Goal: Task Accomplishment & Management: Manage account settings

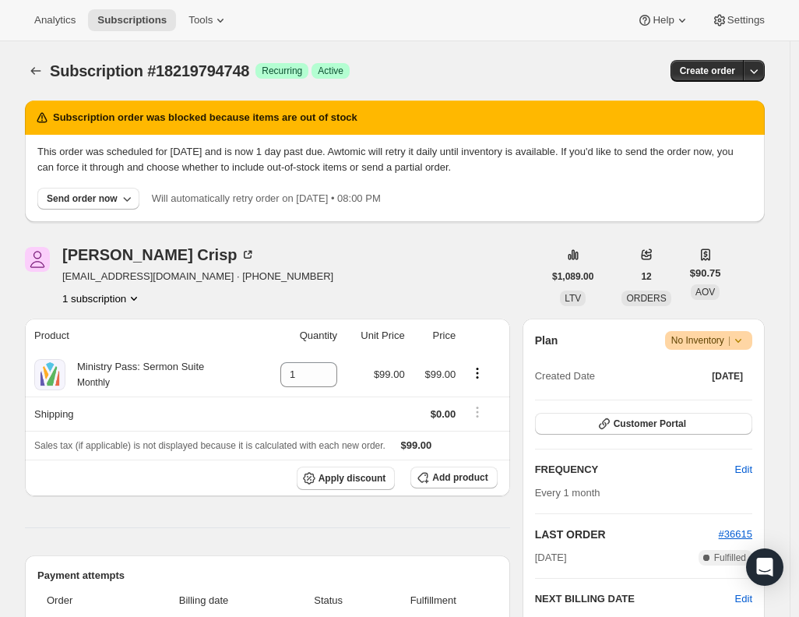
click at [762, 279] on div "[PERSON_NAME] [EMAIL_ADDRESS][DOMAIN_NAME] · [PHONE_NUMBER] 1 subscription $1,0…" at bounding box center [395, 276] width 740 height 59
drag, startPoint x: 118, startPoint y: 146, endPoint x: 671, endPoint y: 173, distance: 554.2
click at [671, 173] on p "This order was scheduled for [DATE] and is now 1 day past due. Awtomic will ret…" at bounding box center [394, 159] width 715 height 31
drag, startPoint x: 153, startPoint y: 153, endPoint x: 621, endPoint y: 167, distance: 468.9
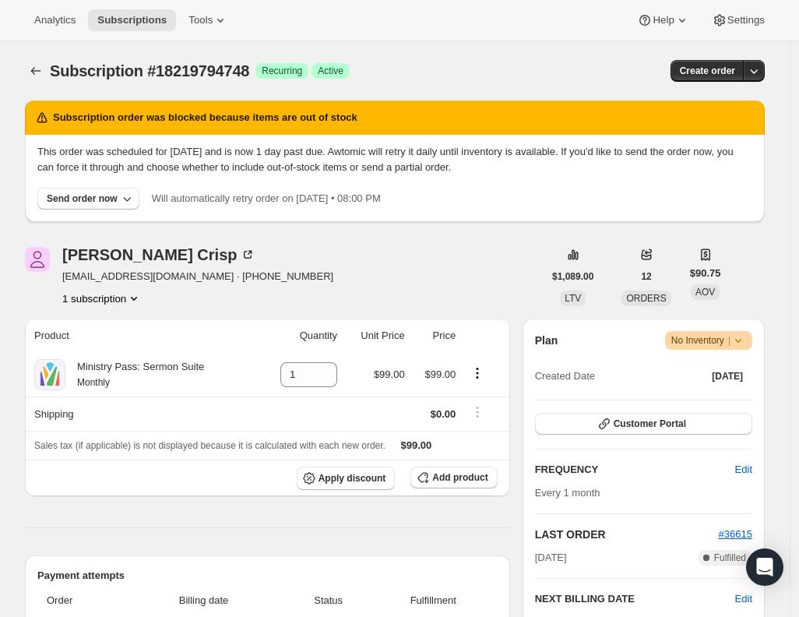
click at [621, 167] on p "This order was scheduled for [DATE] and is now 1 day past due. Awtomic will ret…" at bounding box center [394, 159] width 715 height 31
click at [135, 198] on icon "button" at bounding box center [127, 199] width 16 height 16
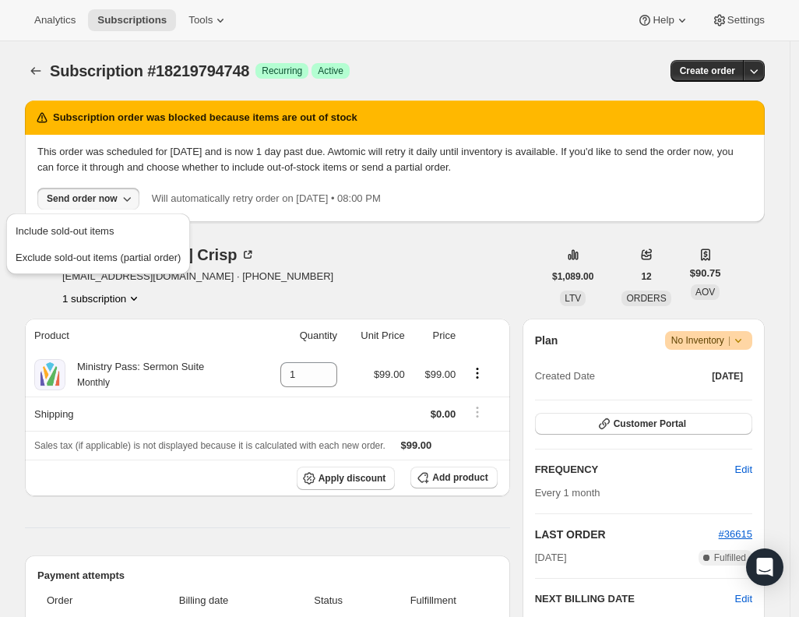
click at [404, 251] on div "[PERSON_NAME] [EMAIL_ADDRESS][DOMAIN_NAME] · [PHONE_NUMBER] 1 subscription" at bounding box center [284, 276] width 518 height 59
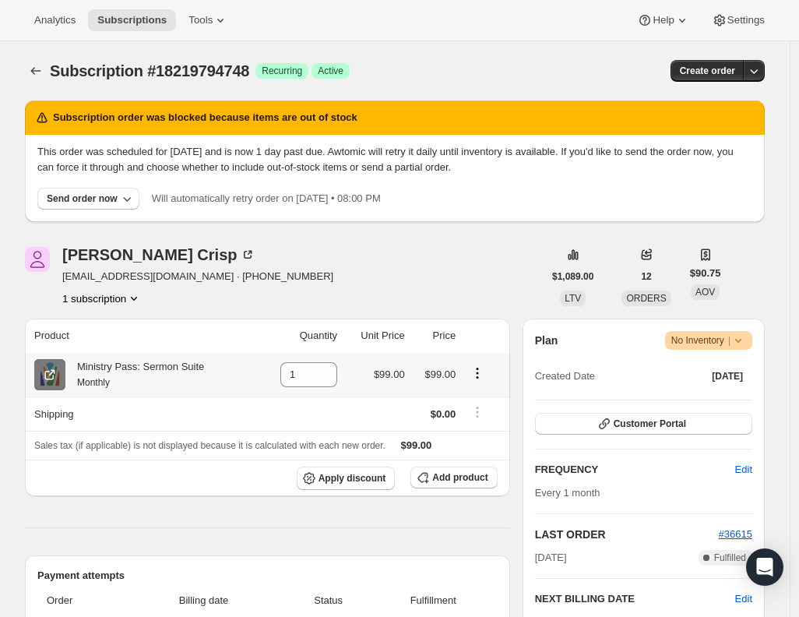
click at [54, 379] on icon at bounding box center [49, 375] width 9 height 9
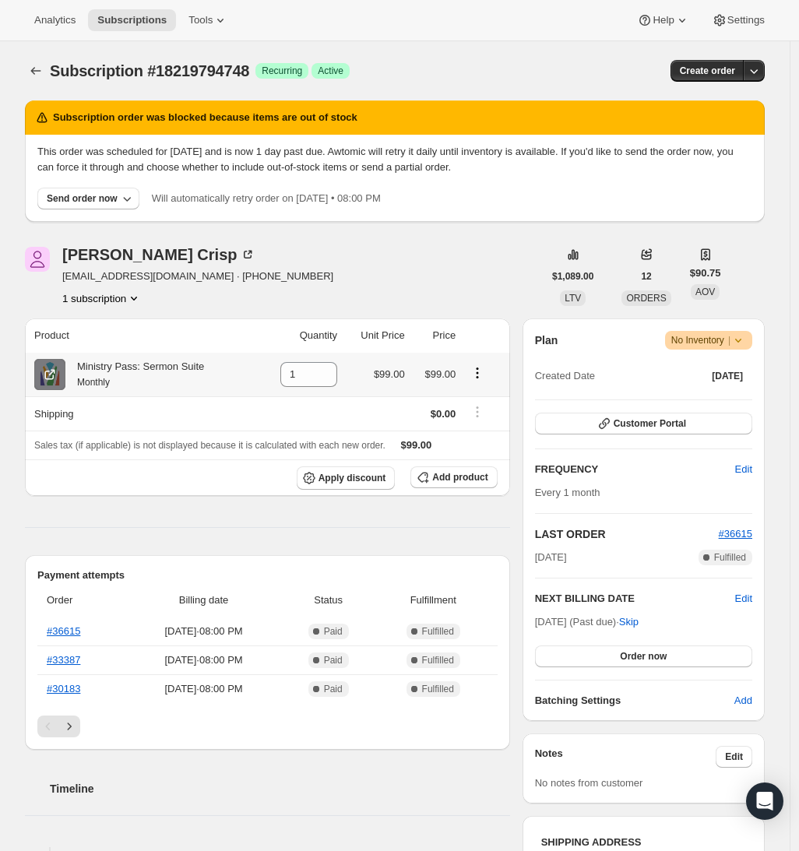
click at [47, 378] on icon at bounding box center [50, 375] width 16 height 16
click at [159, 22] on span "Subscriptions" at bounding box center [131, 20] width 69 height 12
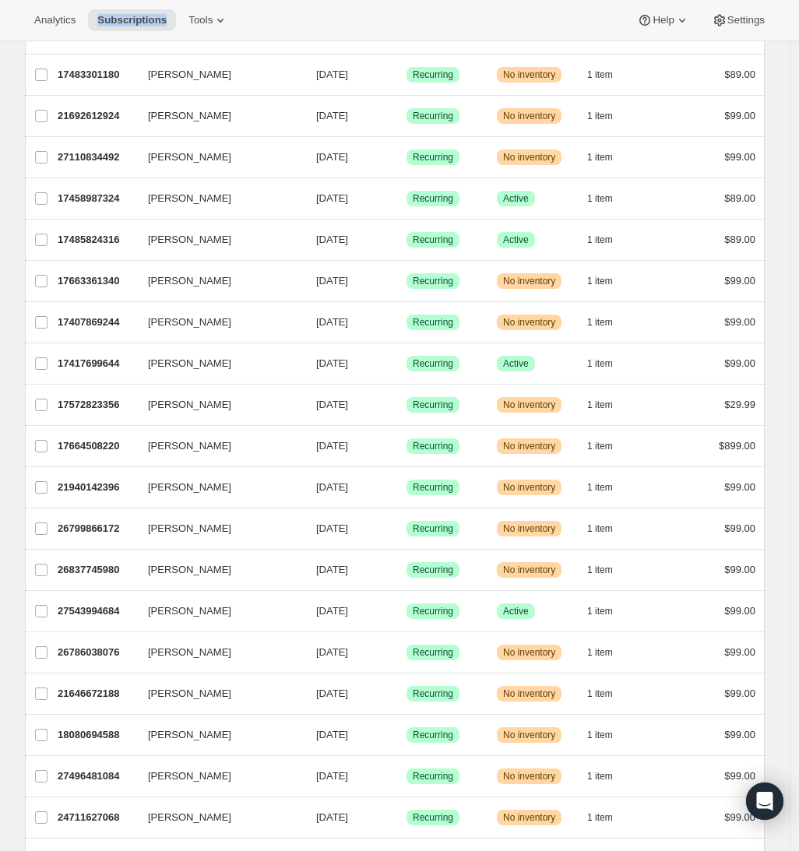
scroll to position [1481, 0]
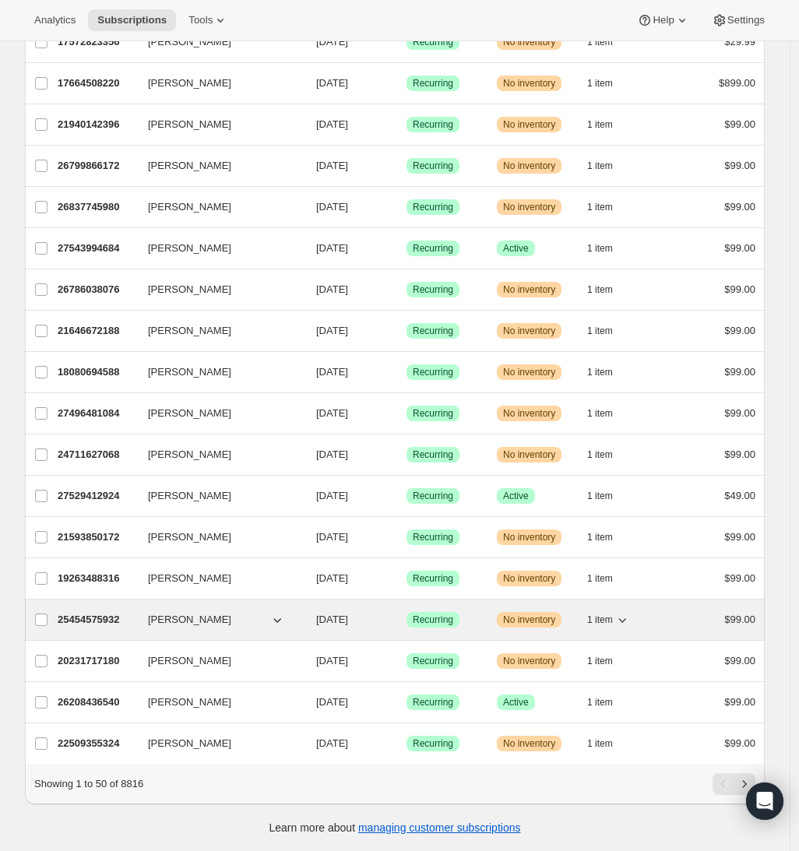
click at [80, 612] on p "25454575932" at bounding box center [97, 620] width 78 height 16
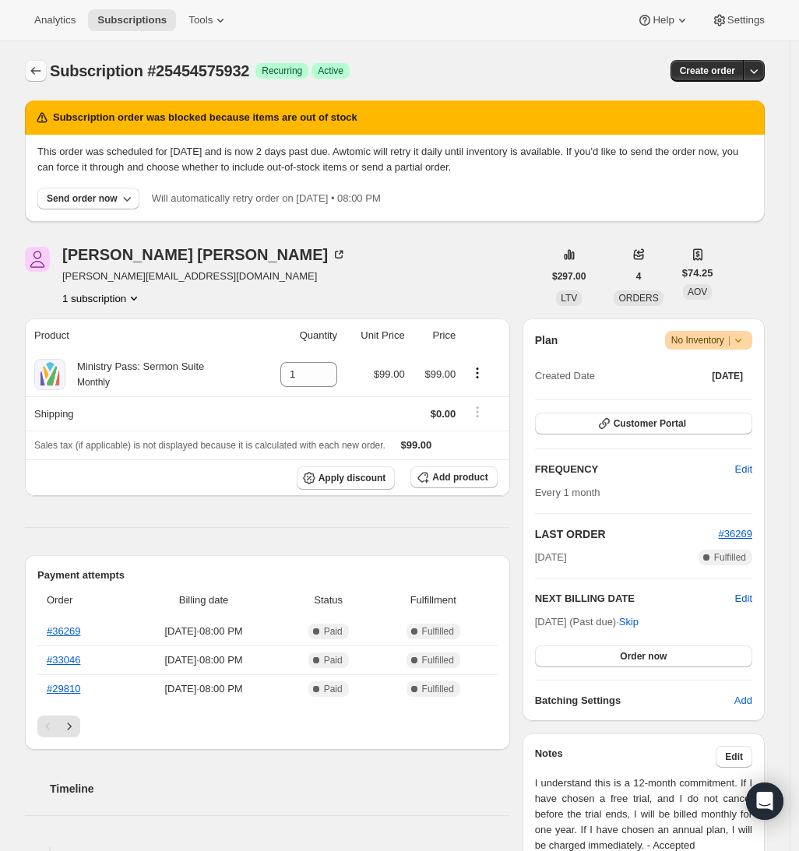
click at [43, 72] on icon "Subscriptions" at bounding box center [36, 71] width 16 height 16
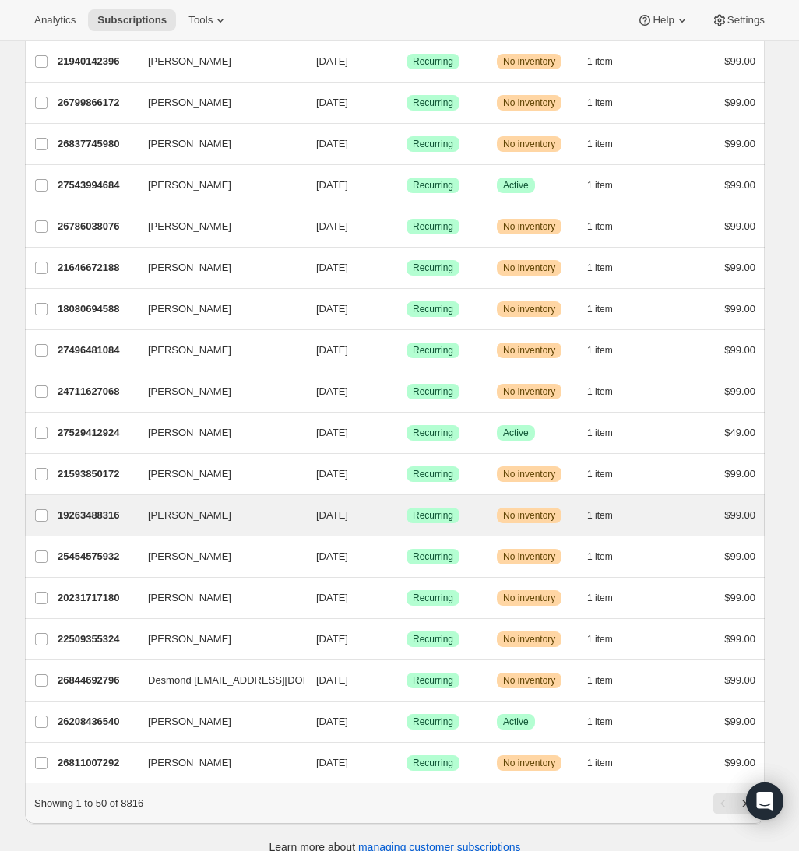
scroll to position [1481, 0]
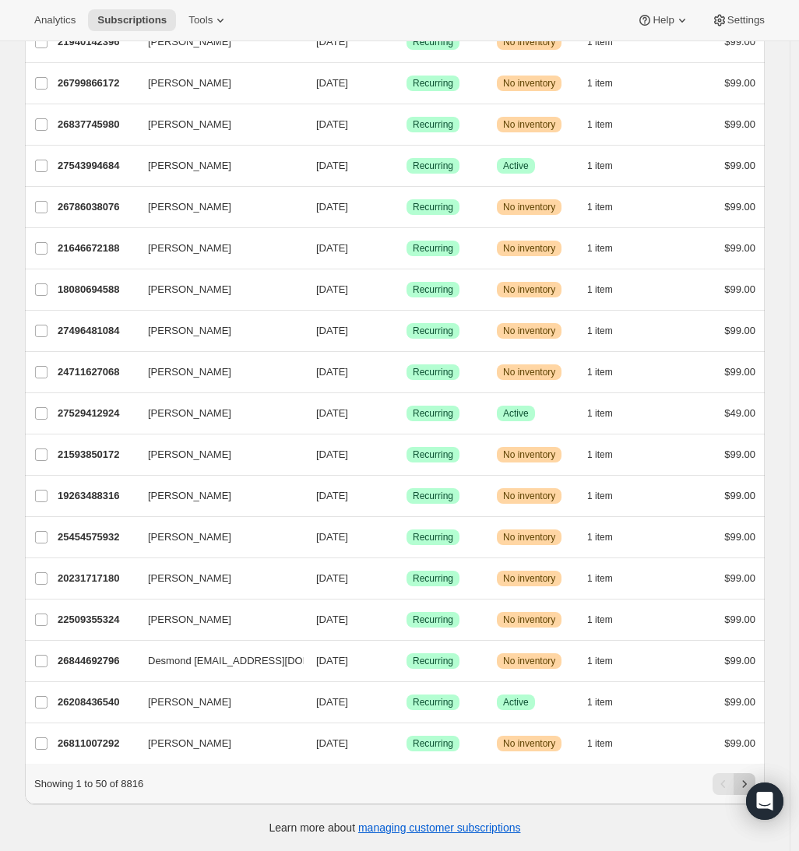
click at [748, 775] on button "Next" at bounding box center [744, 784] width 22 height 22
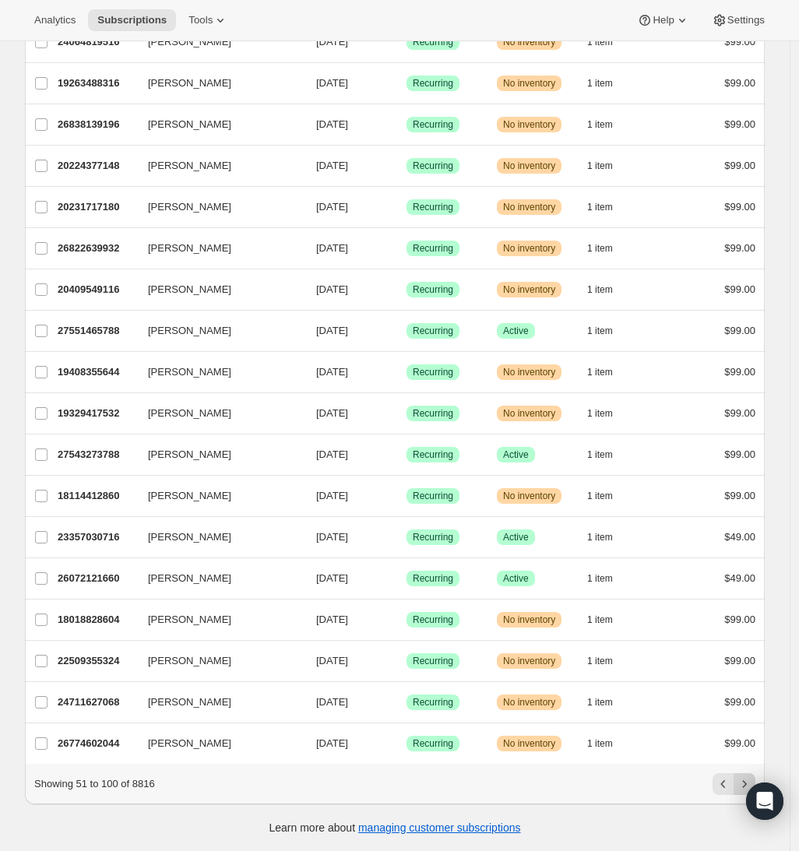
click at [748, 775] on button "Next" at bounding box center [744, 784] width 22 height 22
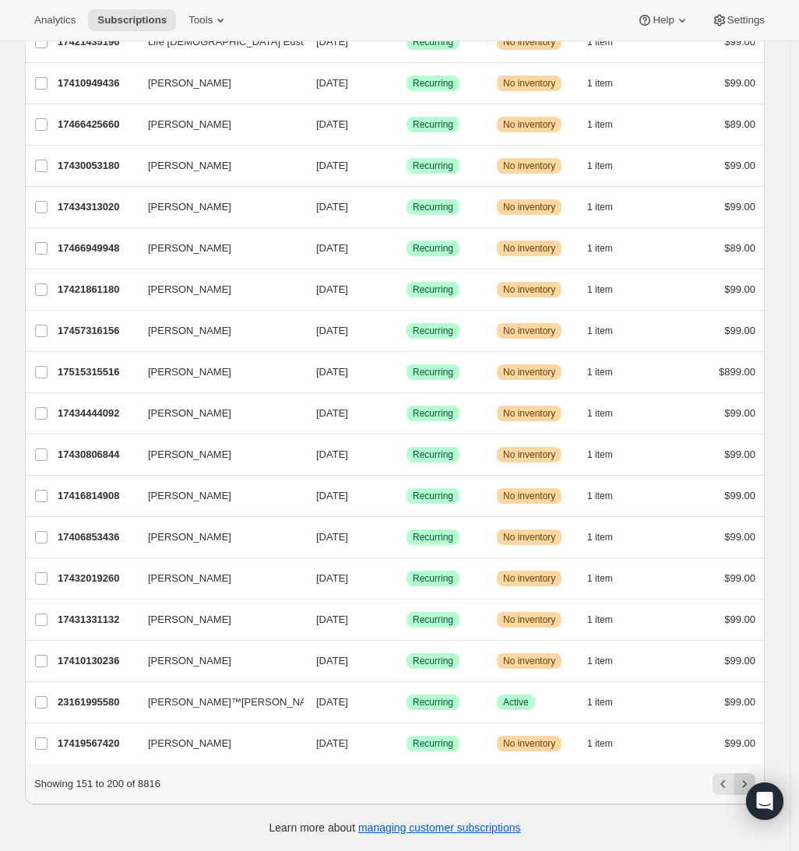
click at [748, 775] on button "Next" at bounding box center [744, 784] width 22 height 22
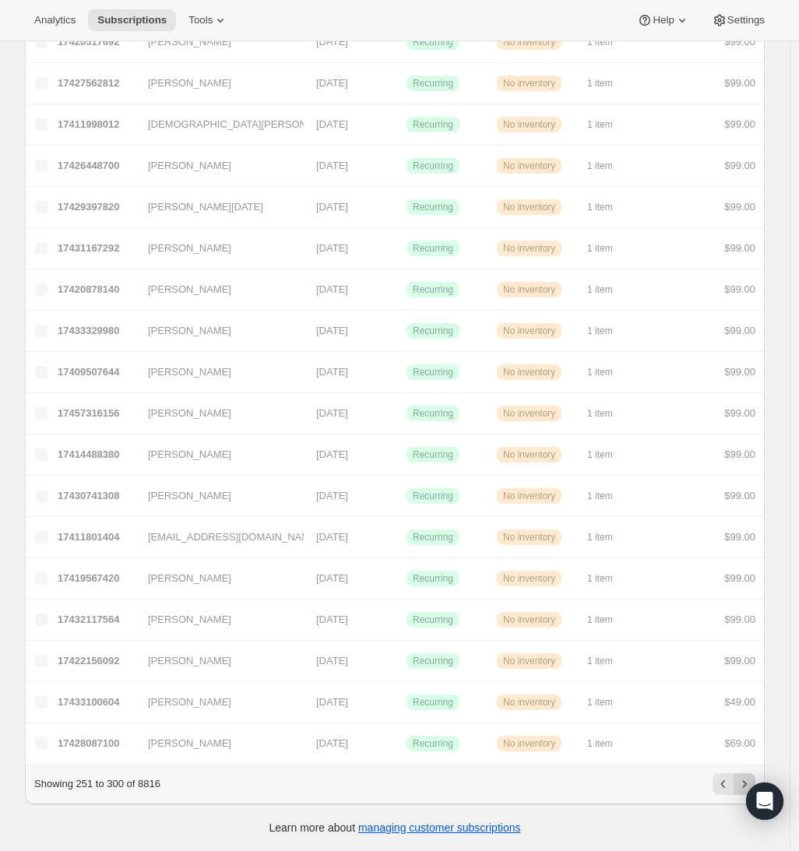
click at [748, 775] on button "Next" at bounding box center [744, 784] width 22 height 22
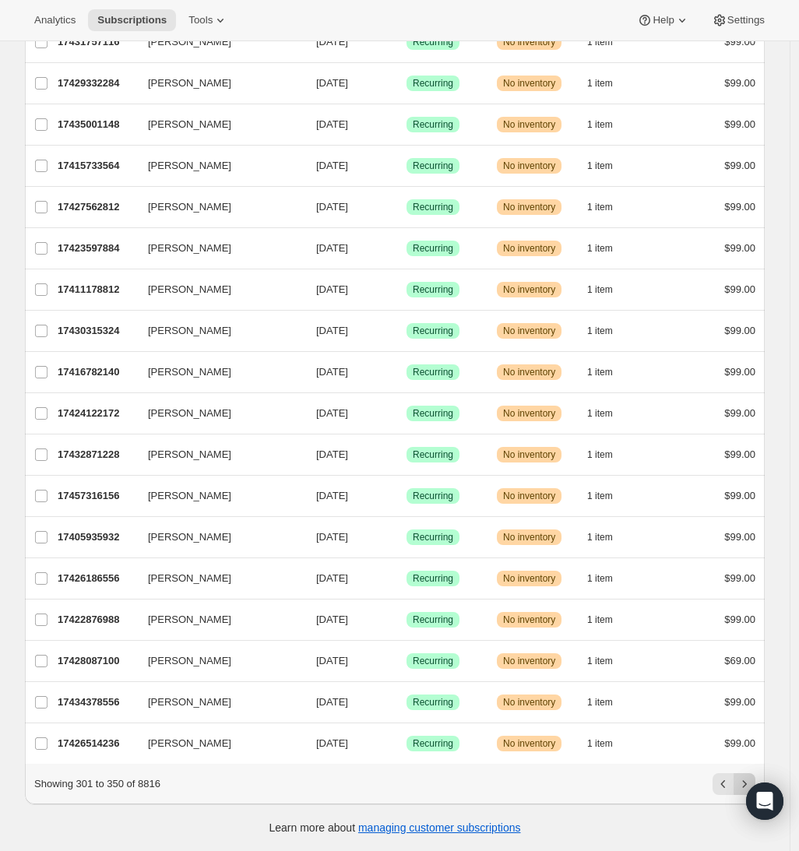
click at [748, 775] on button "Next" at bounding box center [744, 784] width 22 height 22
click at [748, 777] on icon "Next" at bounding box center [744, 784] width 16 height 16
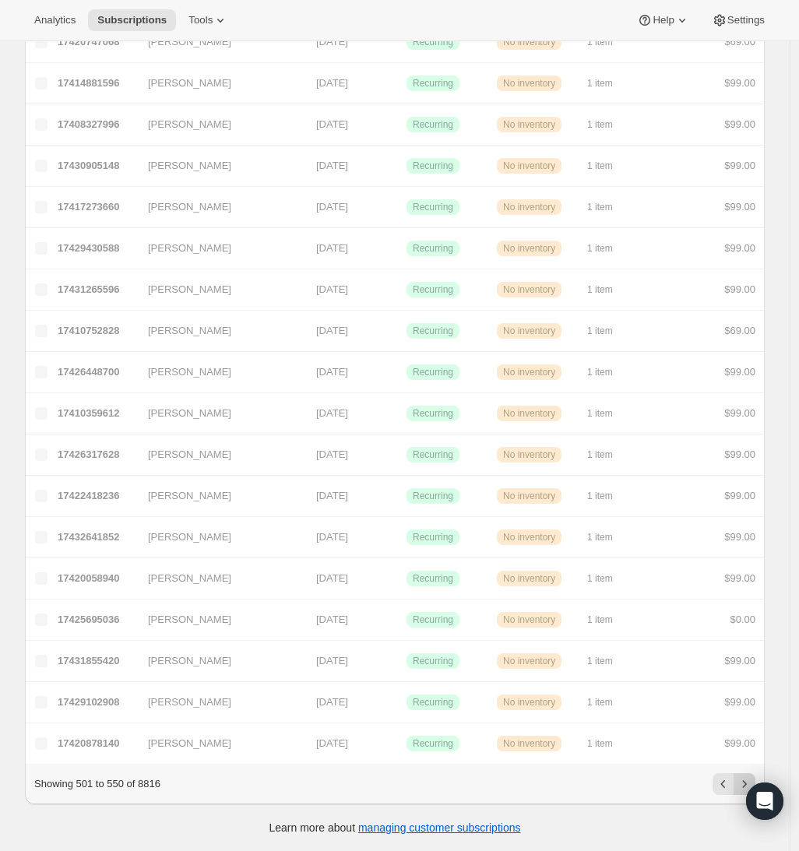
click at [748, 777] on icon "Next" at bounding box center [744, 784] width 16 height 16
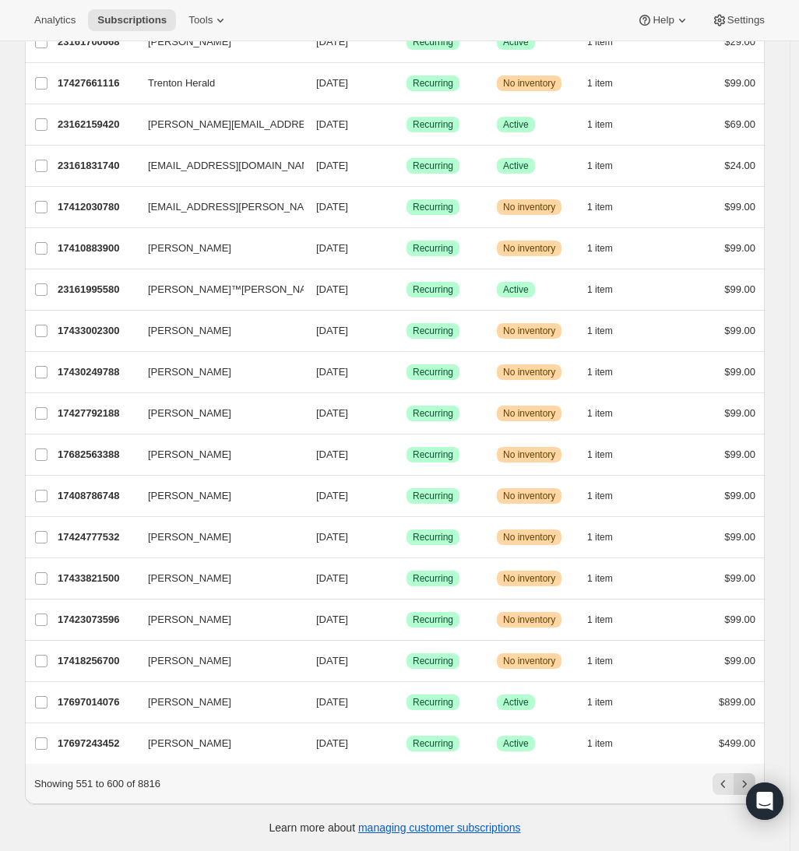
click at [748, 779] on icon "Next" at bounding box center [744, 784] width 16 height 16
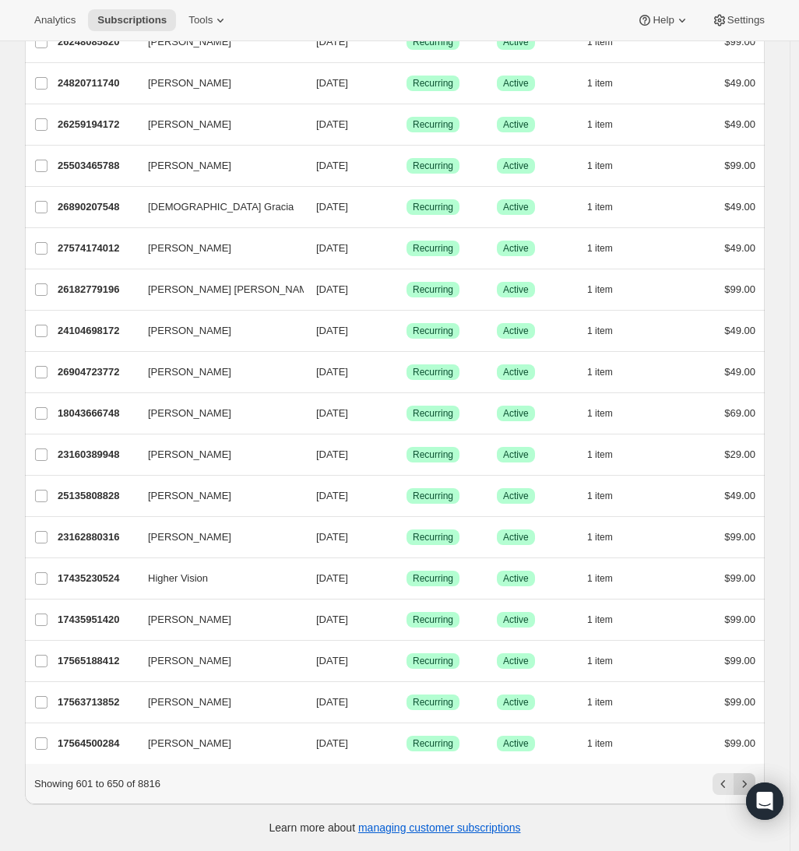
click at [745, 780] on icon "Next" at bounding box center [744, 784] width 16 height 16
click at [722, 783] on icon "Previous" at bounding box center [723, 784] width 16 height 16
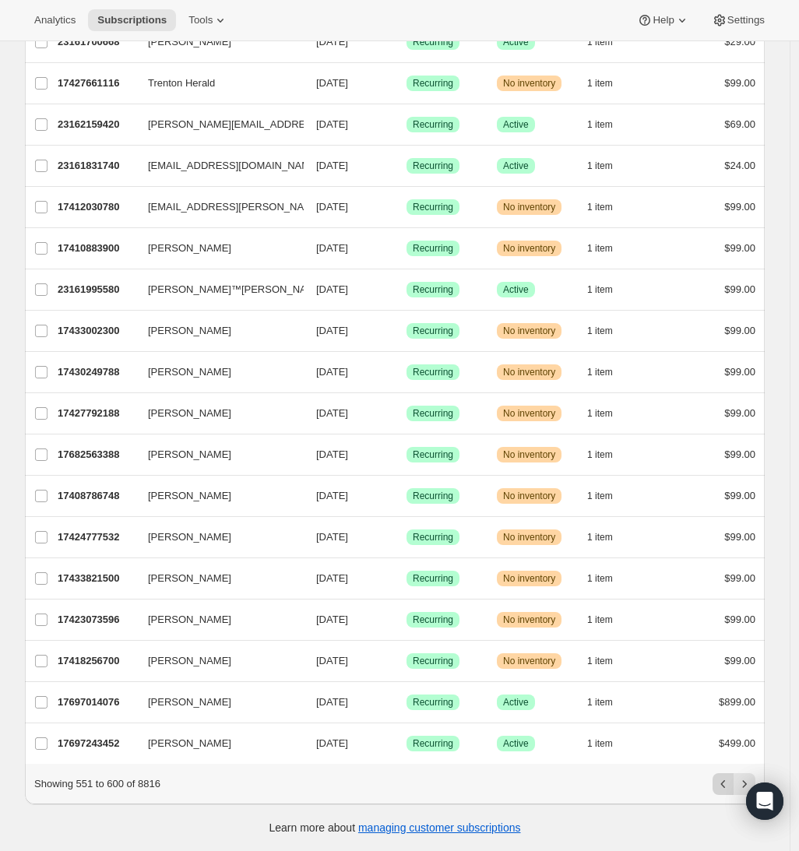
click at [722, 783] on icon "Previous" at bounding box center [723, 784] width 16 height 16
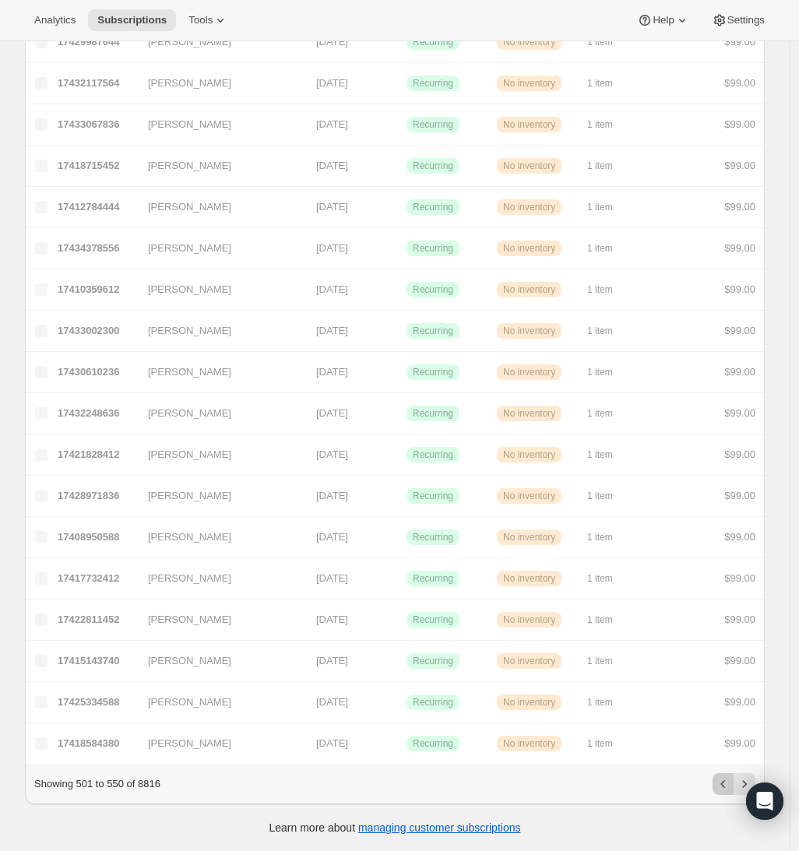
click at [722, 783] on icon "Previous" at bounding box center [723, 784] width 16 height 16
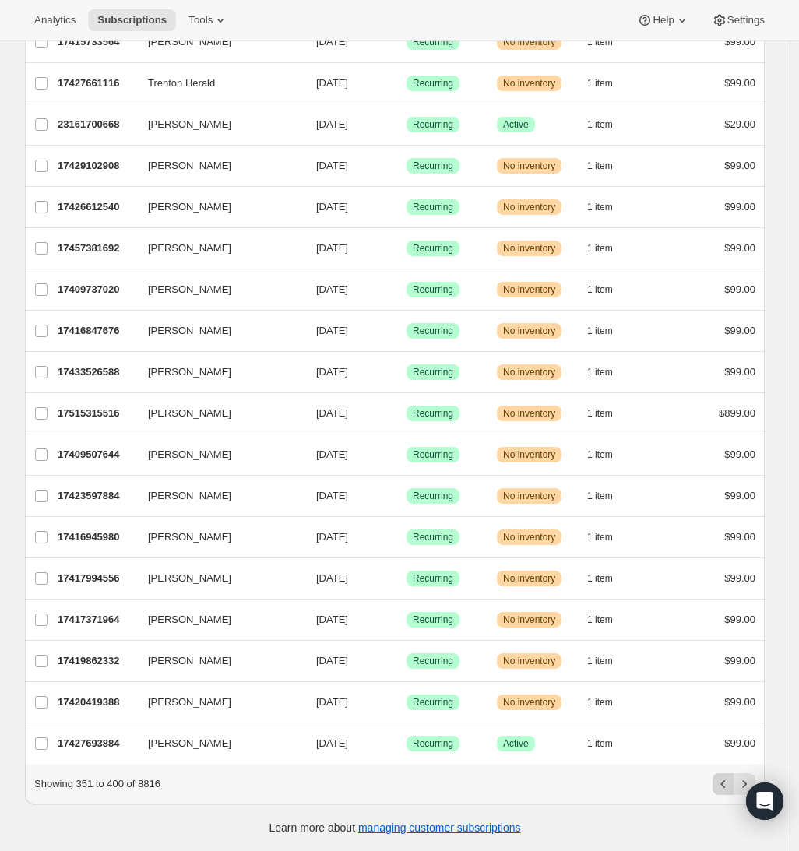
click at [722, 783] on icon "Previous" at bounding box center [723, 784] width 16 height 16
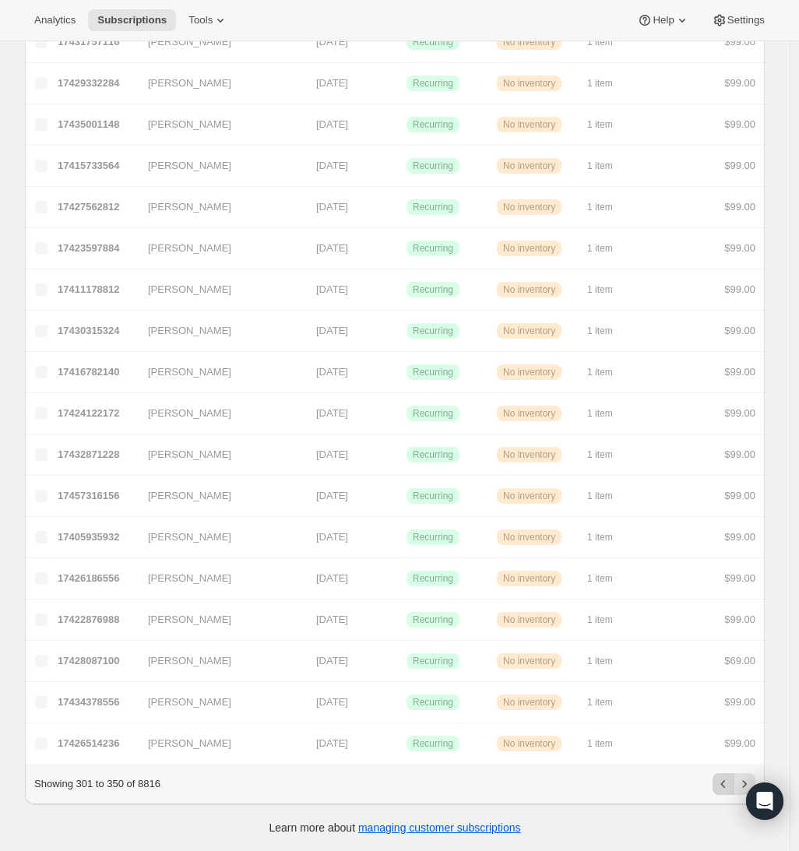
click at [722, 783] on icon "Previous" at bounding box center [723, 784] width 16 height 16
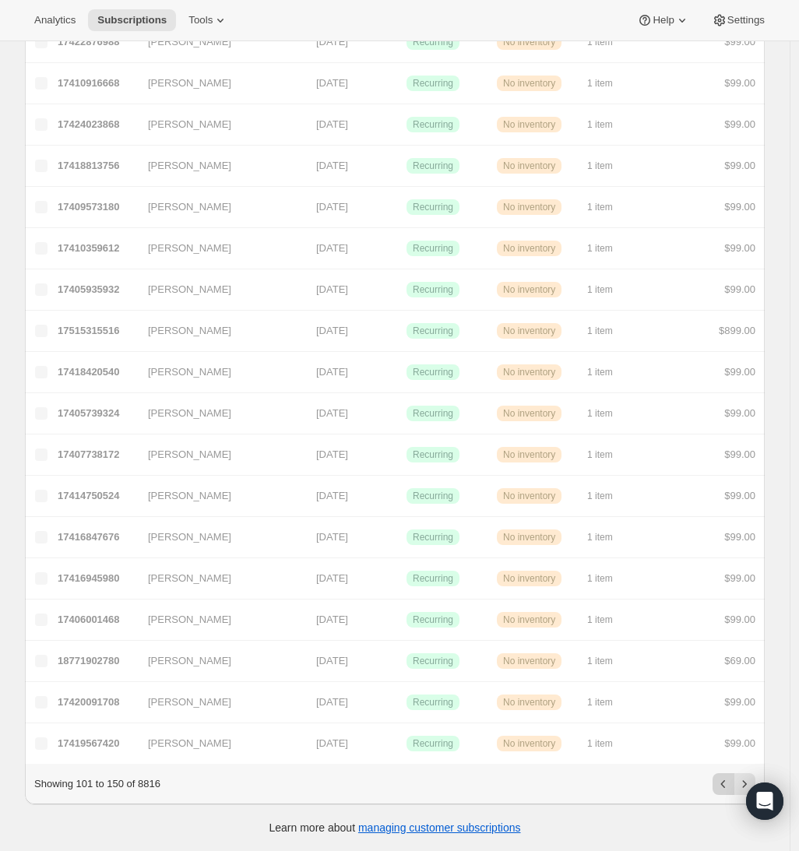
click at [722, 783] on icon "Previous" at bounding box center [723, 784] width 16 height 16
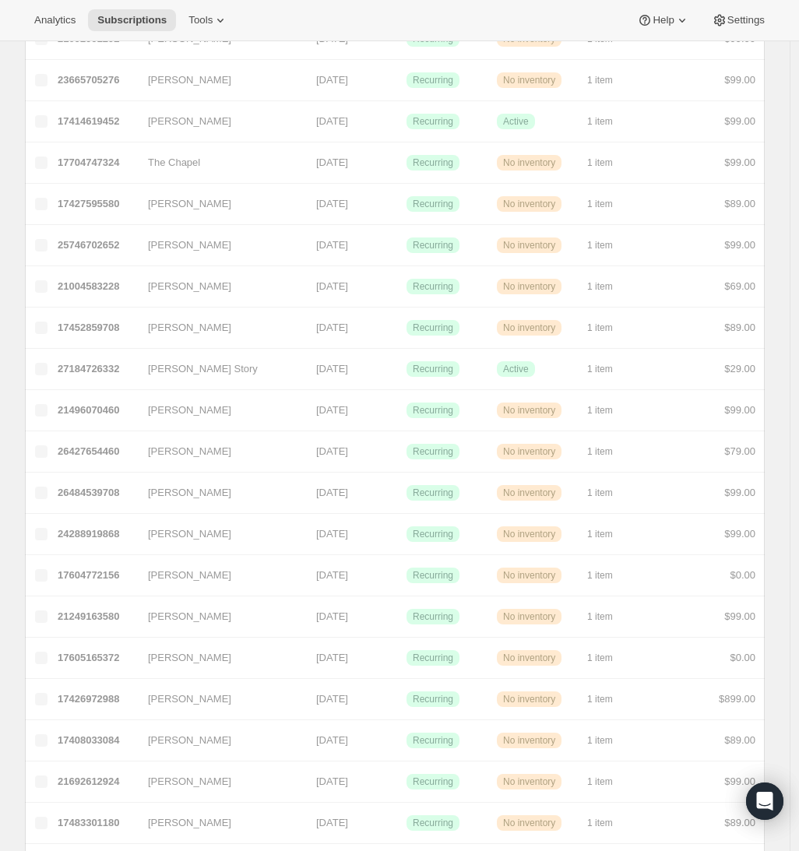
scroll to position [0, 0]
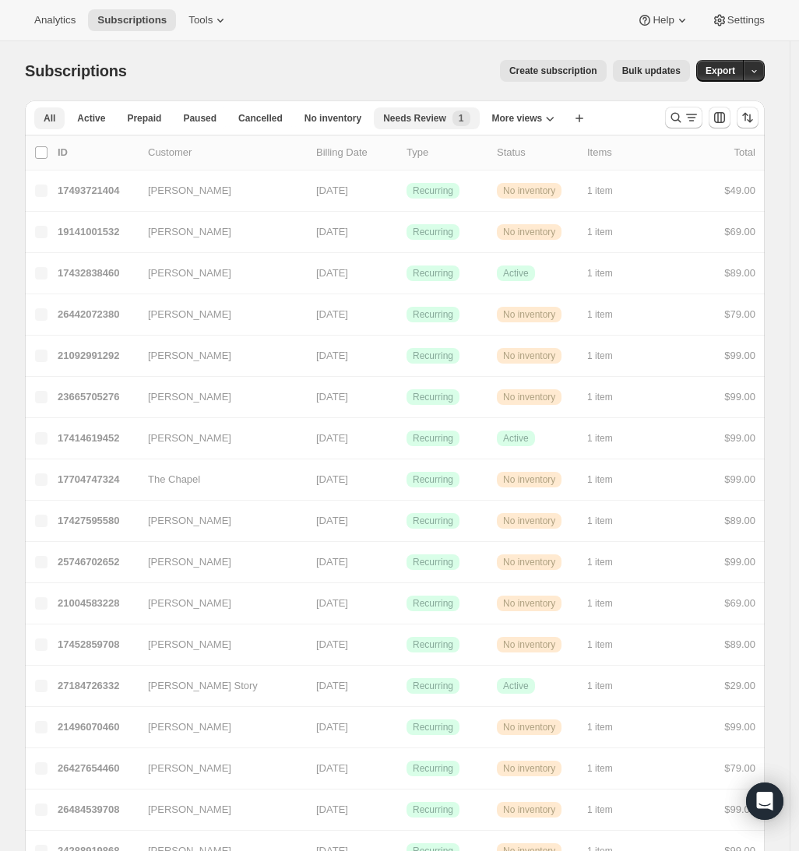
click at [426, 118] on span "Needs Review" at bounding box center [414, 118] width 63 height 12
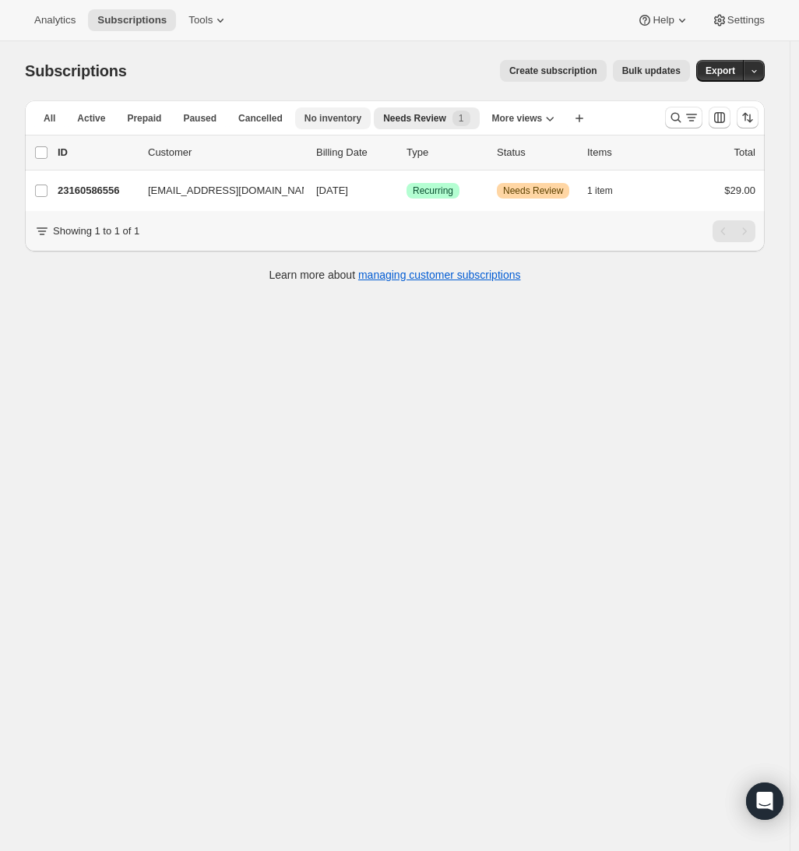
click at [357, 121] on span "No inventory" at bounding box center [332, 118] width 57 height 12
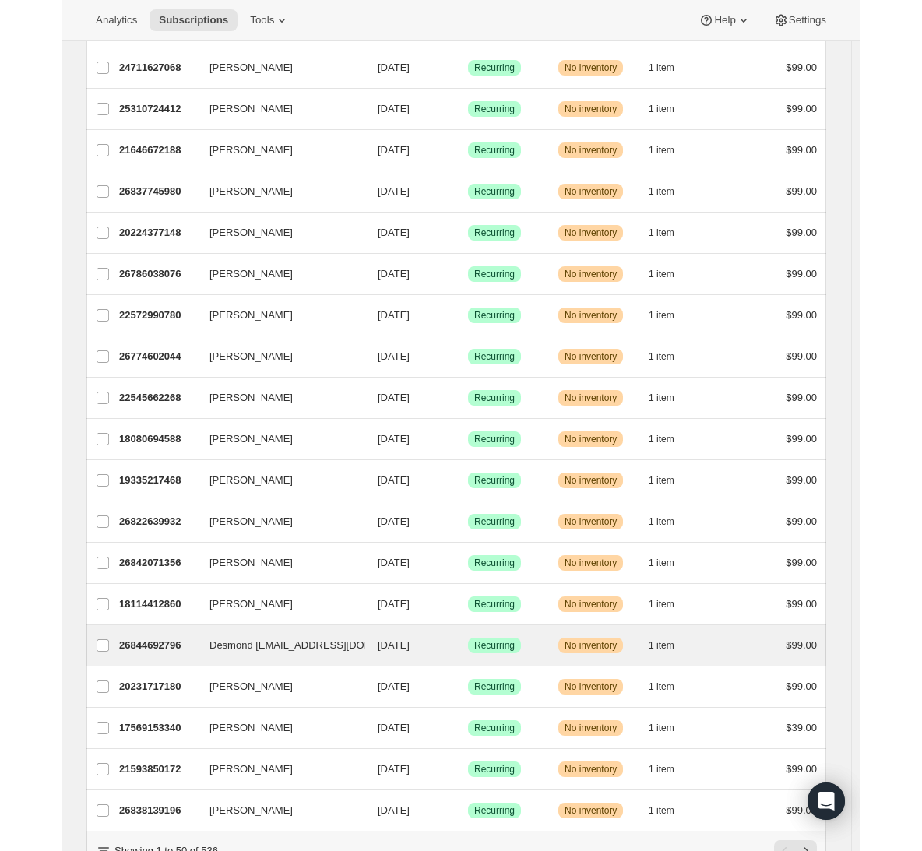
scroll to position [1456, 0]
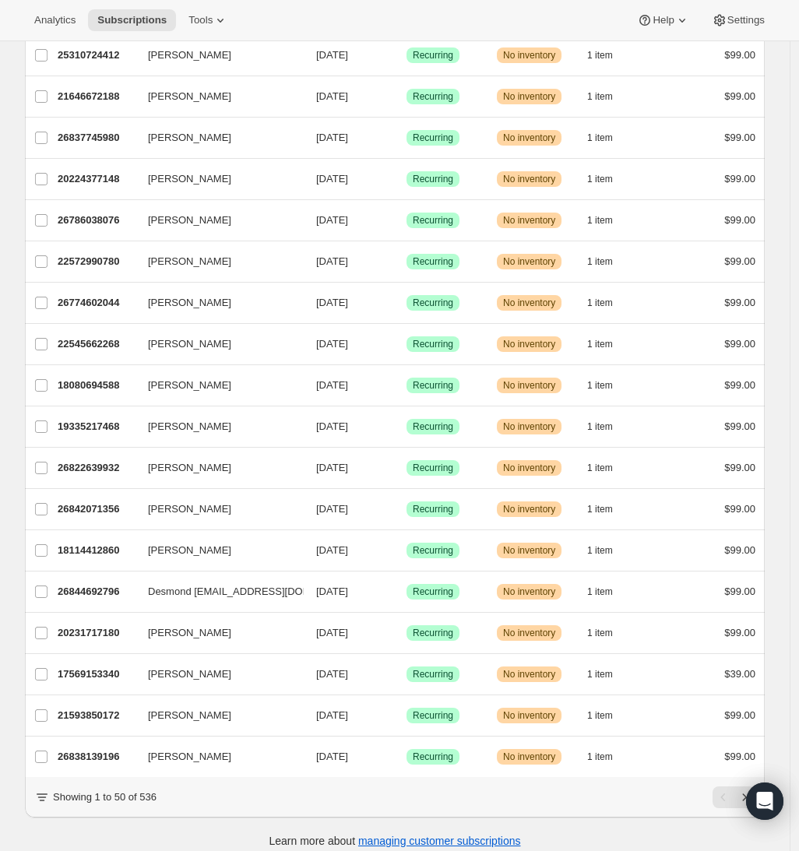
click at [155, 805] on p "Showing 1 to 50 of 536" at bounding box center [105, 797] width 104 height 16
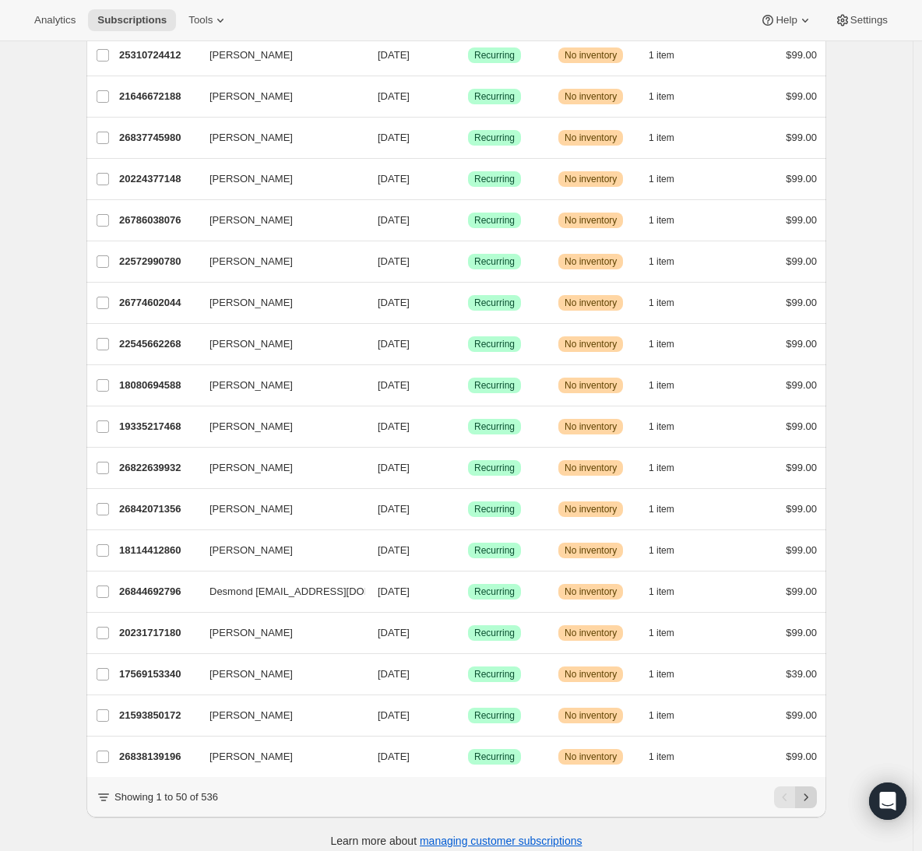
click at [807, 805] on icon "Next" at bounding box center [806, 797] width 16 height 16
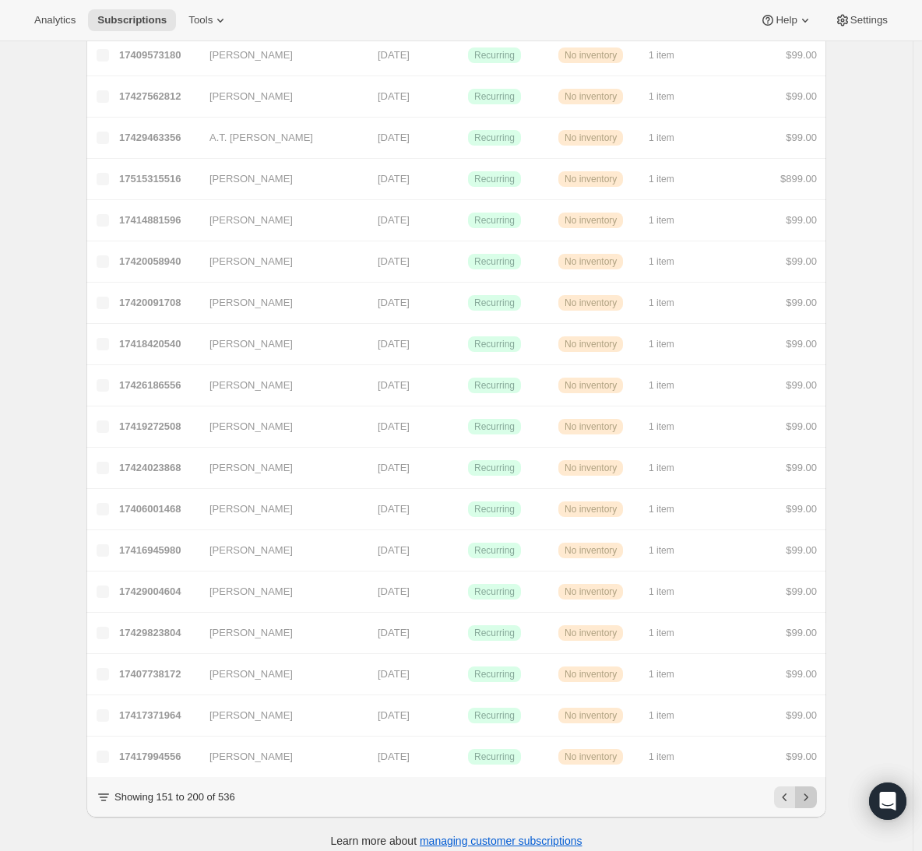
click at [807, 805] on icon "Next" at bounding box center [806, 797] width 16 height 16
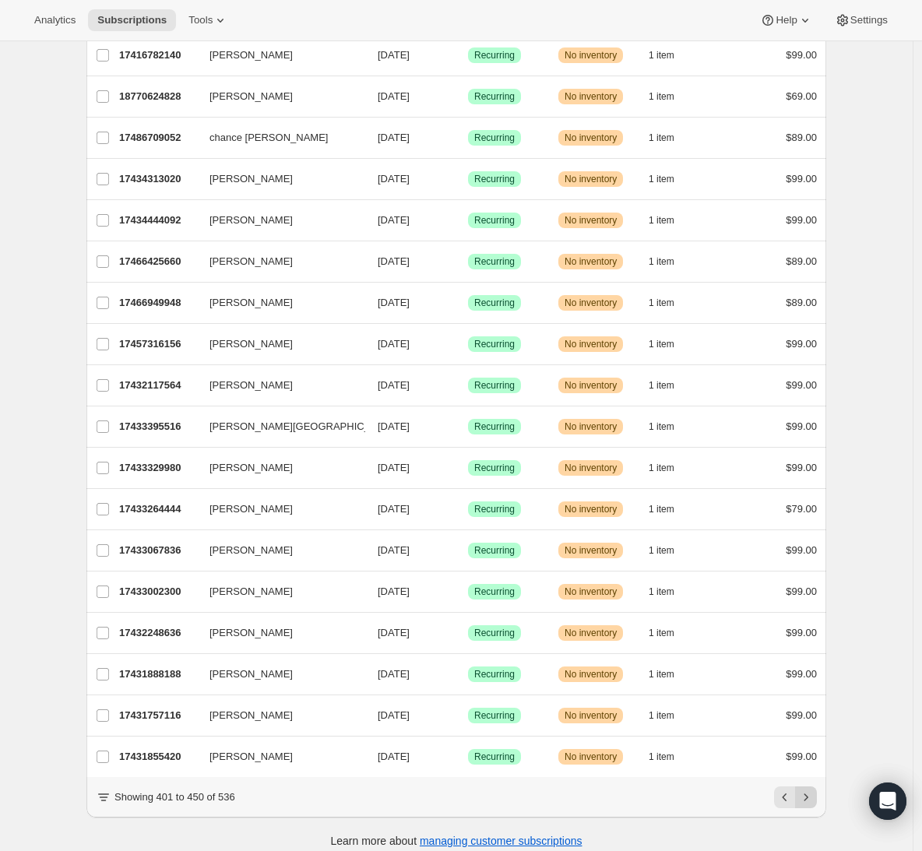
click at [807, 805] on icon "Next" at bounding box center [806, 797] width 16 height 16
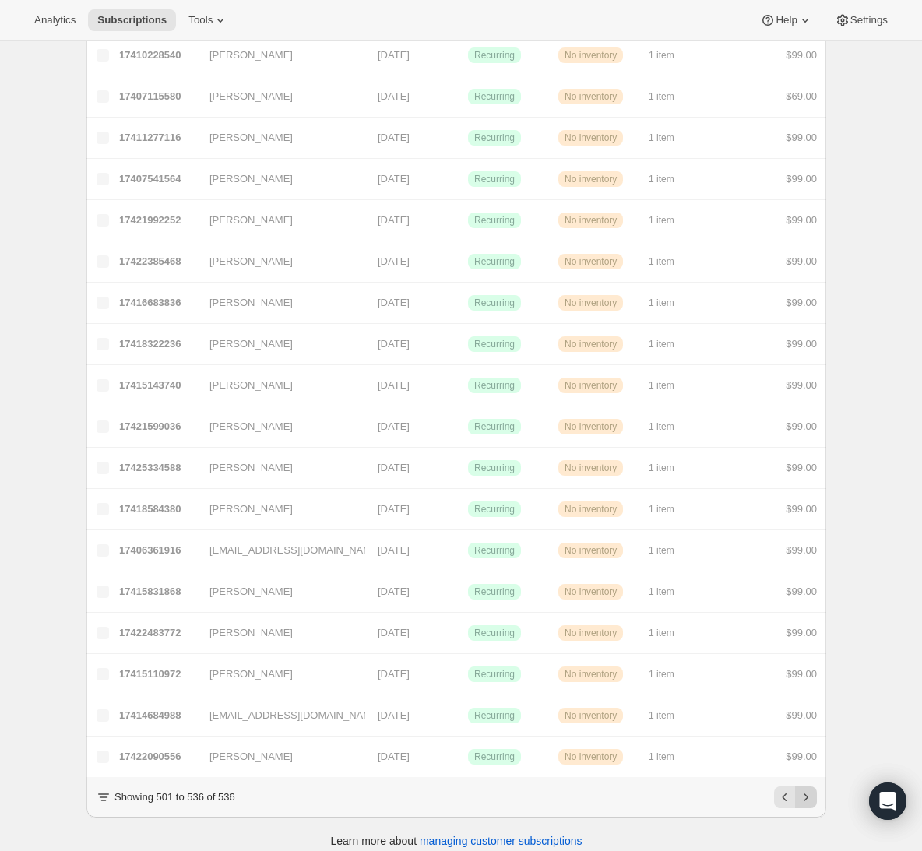
scroll to position [903, 0]
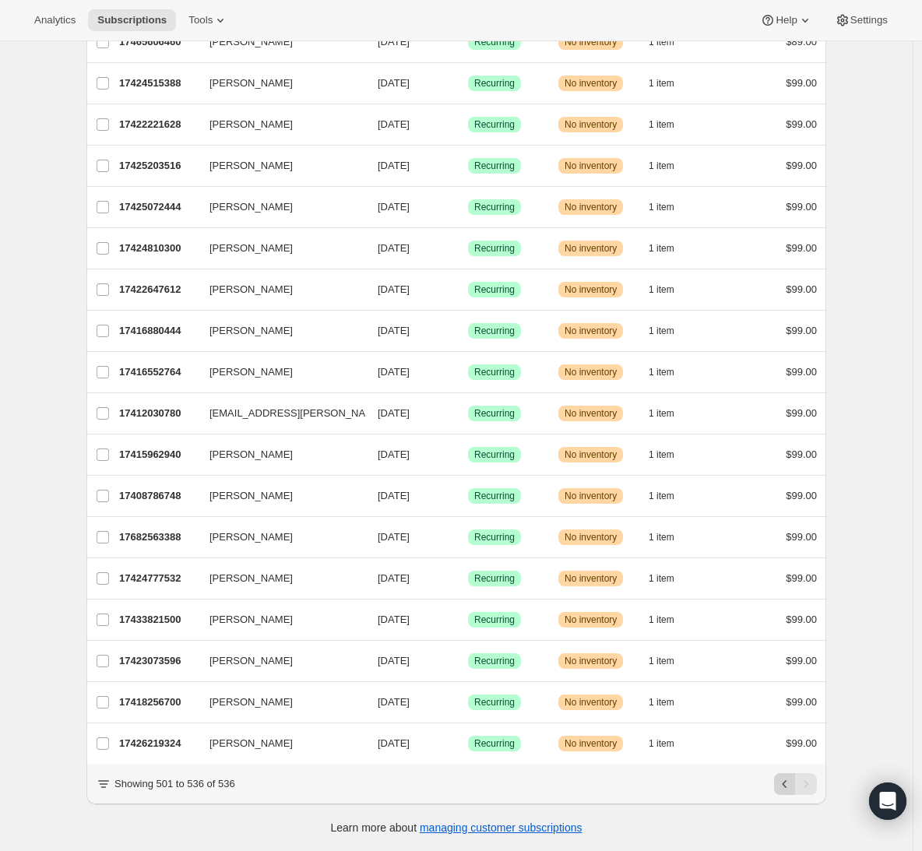
click at [793, 789] on icon "Previous" at bounding box center [785, 784] width 16 height 16
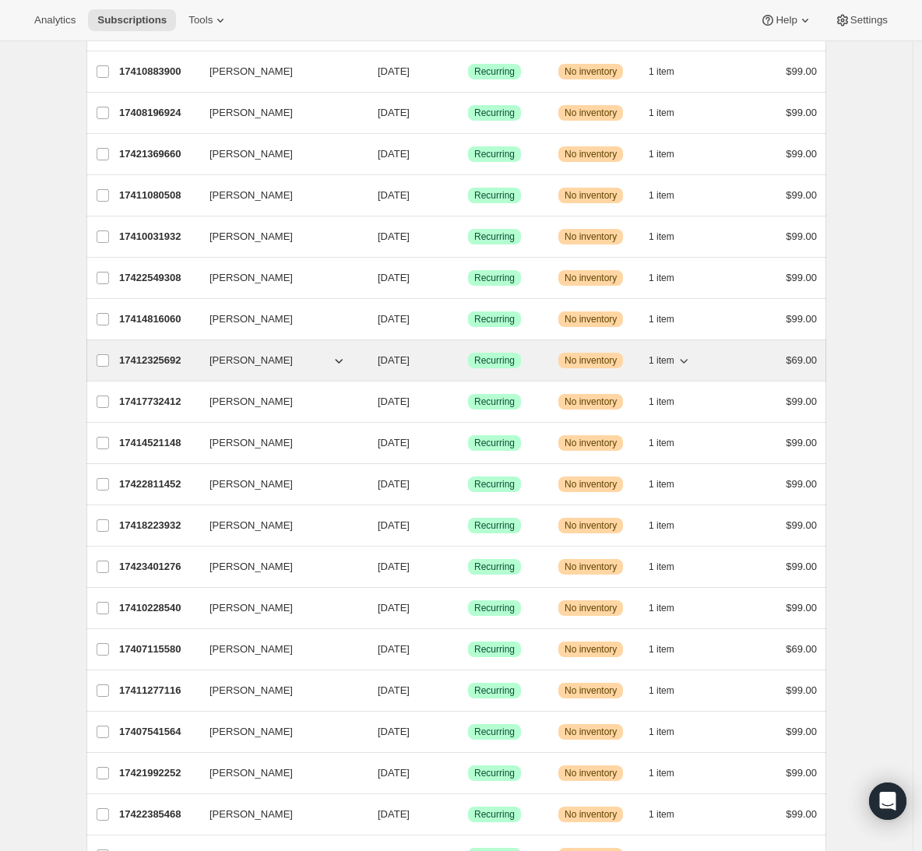
click at [168, 359] on p "17412325692" at bounding box center [158, 361] width 78 height 16
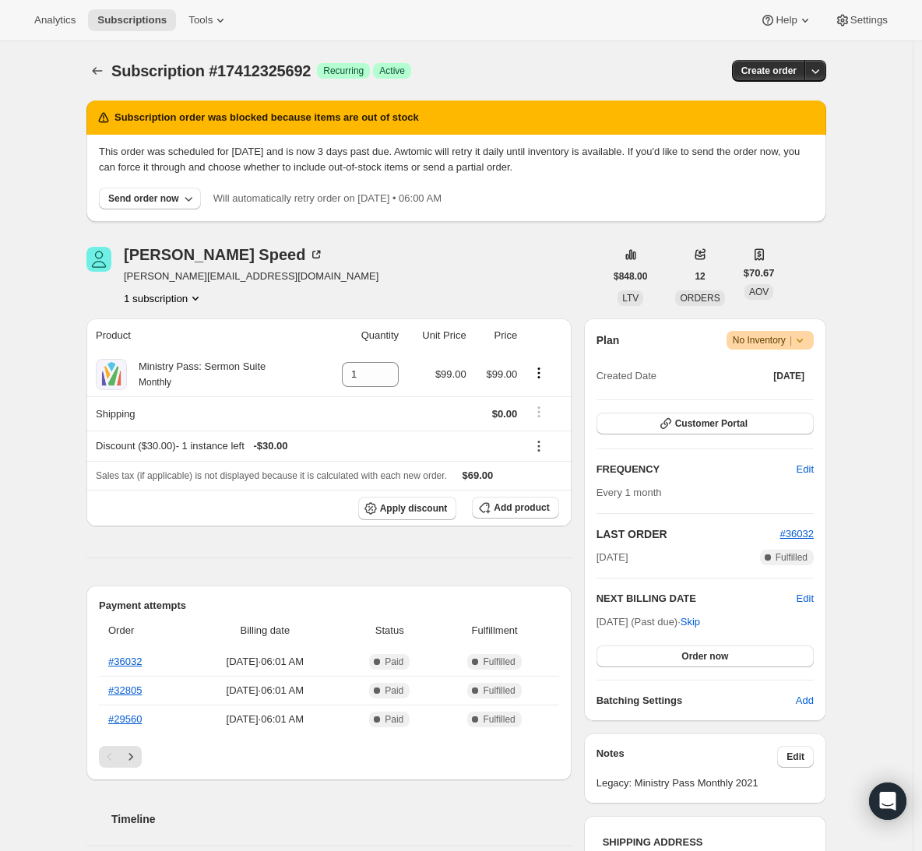
drag, startPoint x: 570, startPoint y: 153, endPoint x: 610, endPoint y: 168, distance: 43.4
click at [610, 168] on p "This order was scheduled for Sep 27, 2025 and is now 3 days past due. Awtomic w…" at bounding box center [456, 159] width 715 height 31
drag, startPoint x: 515, startPoint y: 150, endPoint x: 621, endPoint y: 174, distance: 109.4
click at [621, 174] on p "This order was scheduled for Sep 27, 2025 and is now 3 days past due. Awtomic w…" at bounding box center [456, 159] width 715 height 31
click at [627, 171] on p "This order was scheduled for Sep 27, 2025 and is now 3 days past due. Awtomic w…" at bounding box center [456, 159] width 715 height 31
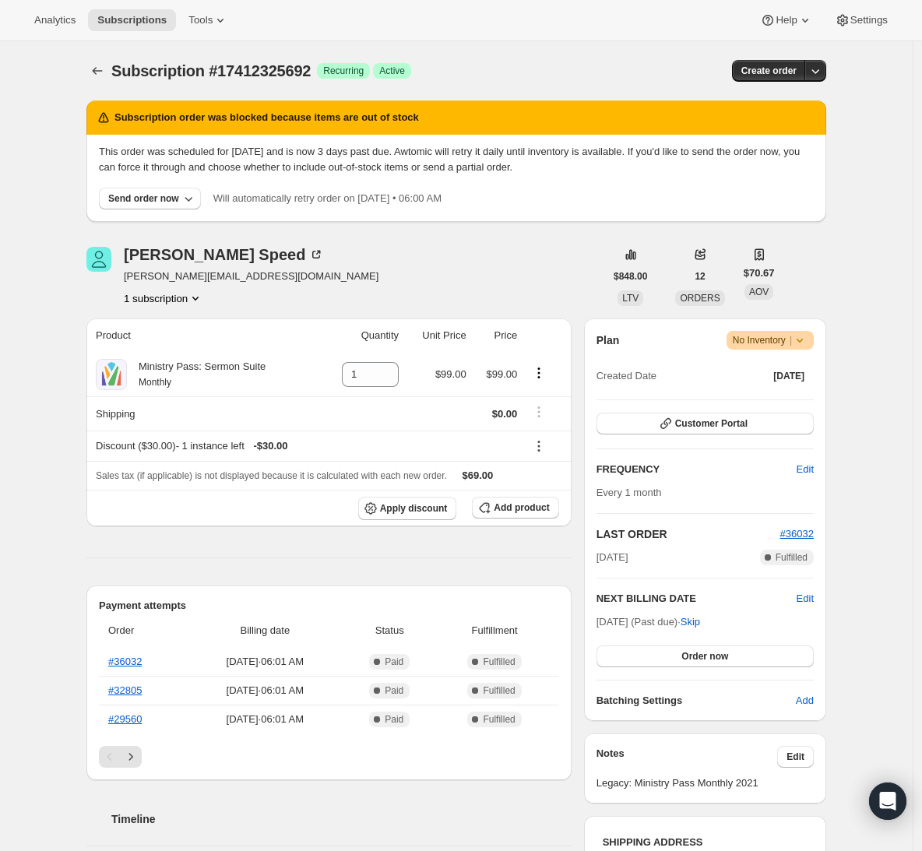
drag, startPoint x: 631, startPoint y: 167, endPoint x: 451, endPoint y: 151, distance: 181.4
click at [451, 151] on p "This order was scheduled for Sep 27, 2025 and is now 3 days past due. Awtomic w…" at bounding box center [456, 159] width 715 height 31
drag, startPoint x: 159, startPoint y: 149, endPoint x: 579, endPoint y: 156, distance: 420.5
click at [579, 156] on p "This order was scheduled for Sep 27, 2025 and is now 3 days past due. Awtomic w…" at bounding box center [456, 159] width 715 height 31
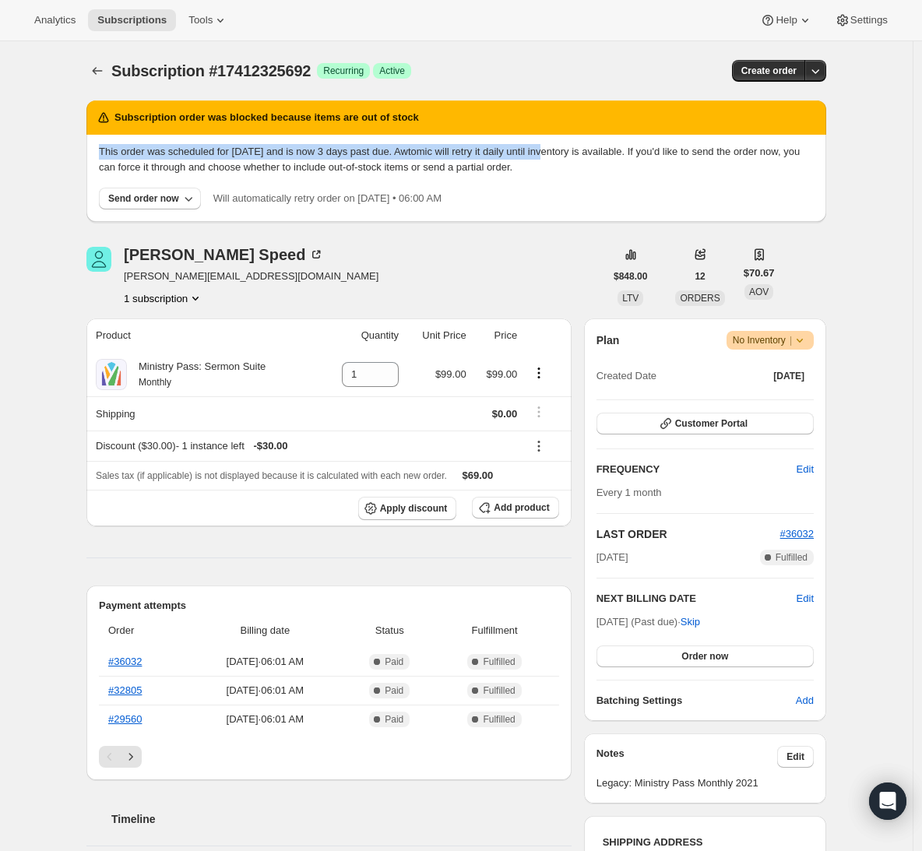
click at [579, 156] on p "This order was scheduled for Sep 27, 2025 and is now 3 days past due. Awtomic w…" at bounding box center [456, 159] width 715 height 31
click at [103, 72] on icon "Subscriptions" at bounding box center [98, 71] width 16 height 16
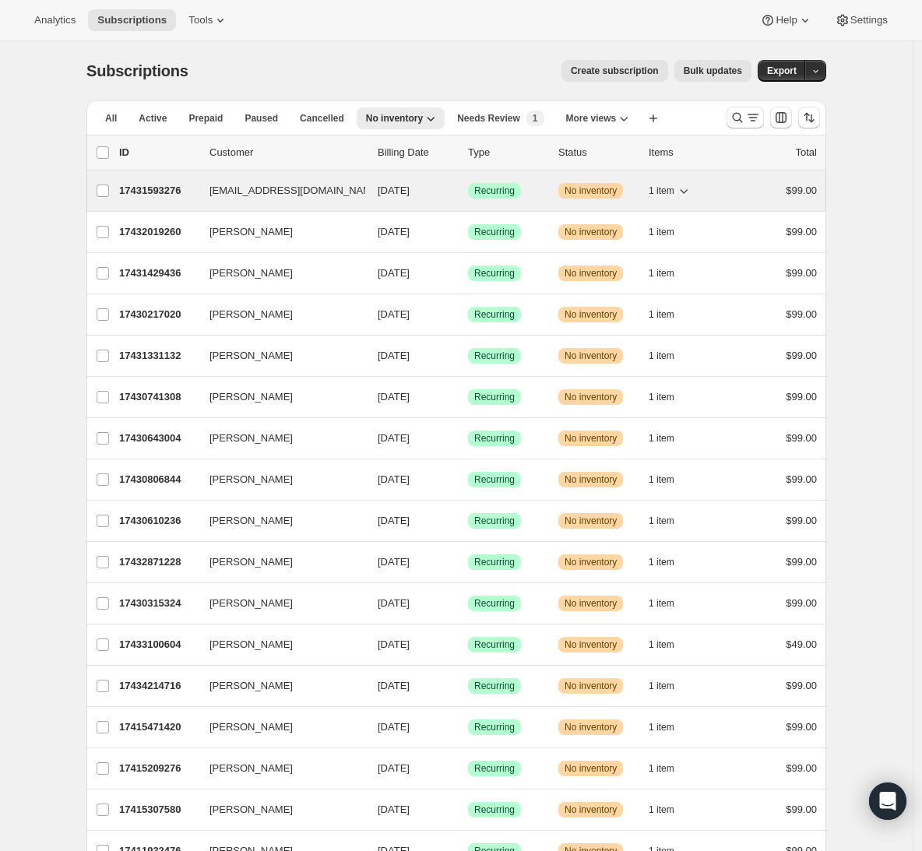
click at [146, 190] on p "17431593276" at bounding box center [158, 191] width 78 height 16
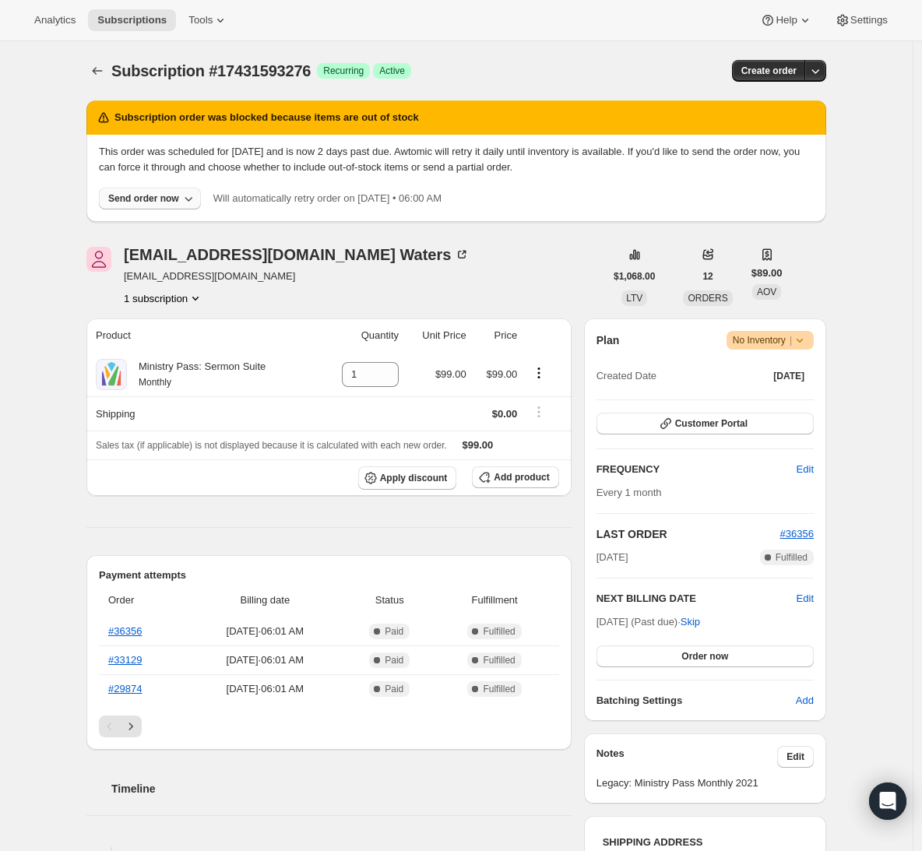
click at [196, 197] on icon "button" at bounding box center [189, 199] width 16 height 16
click at [155, 196] on div "Send order now" at bounding box center [143, 198] width 71 height 12
click at [133, 202] on div "Send order now" at bounding box center [143, 198] width 71 height 12
click at [135, 232] on span "Include sold-out items" at bounding box center [114, 231] width 98 height 12
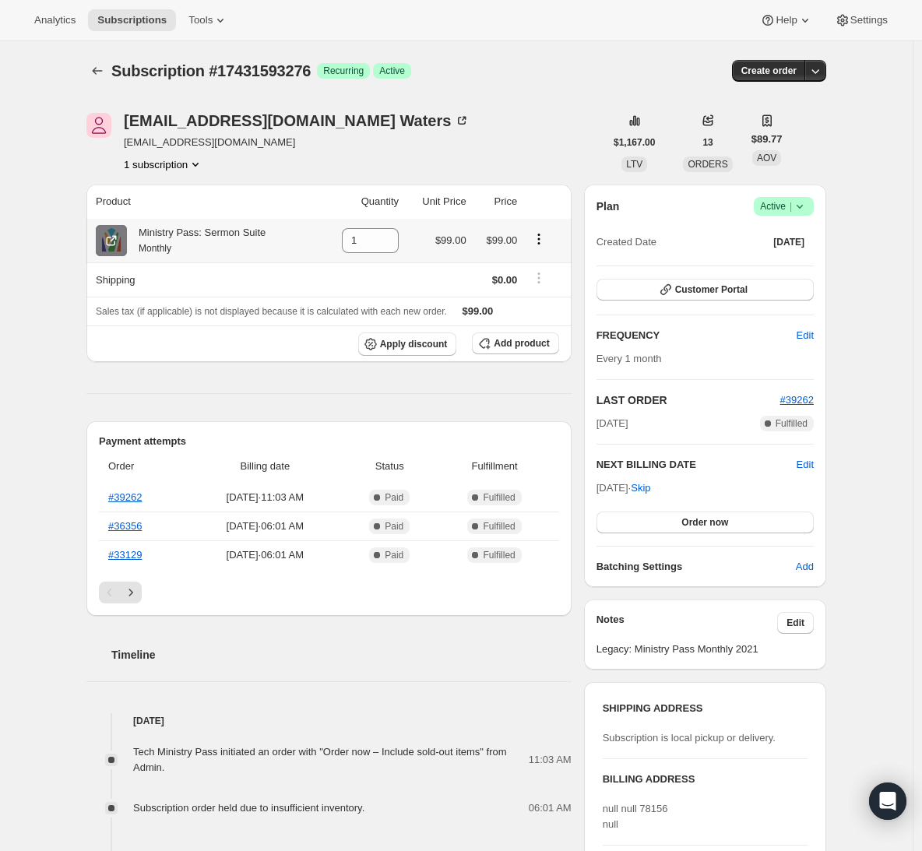
click at [118, 239] on icon at bounding box center [112, 241] width 16 height 16
drag, startPoint x: 273, startPoint y: 144, endPoint x: 131, endPoint y: 142, distance: 142.5
click at [131, 142] on span "madibouldin@yahoo.com" at bounding box center [297, 143] width 346 height 16
copy span "madibouldin@yahoo.com"
click at [86, 63] on div "Subscription #17431593276. This page is ready Subscription #17431593276 Success…" at bounding box center [456, 729] width 777 height 1377
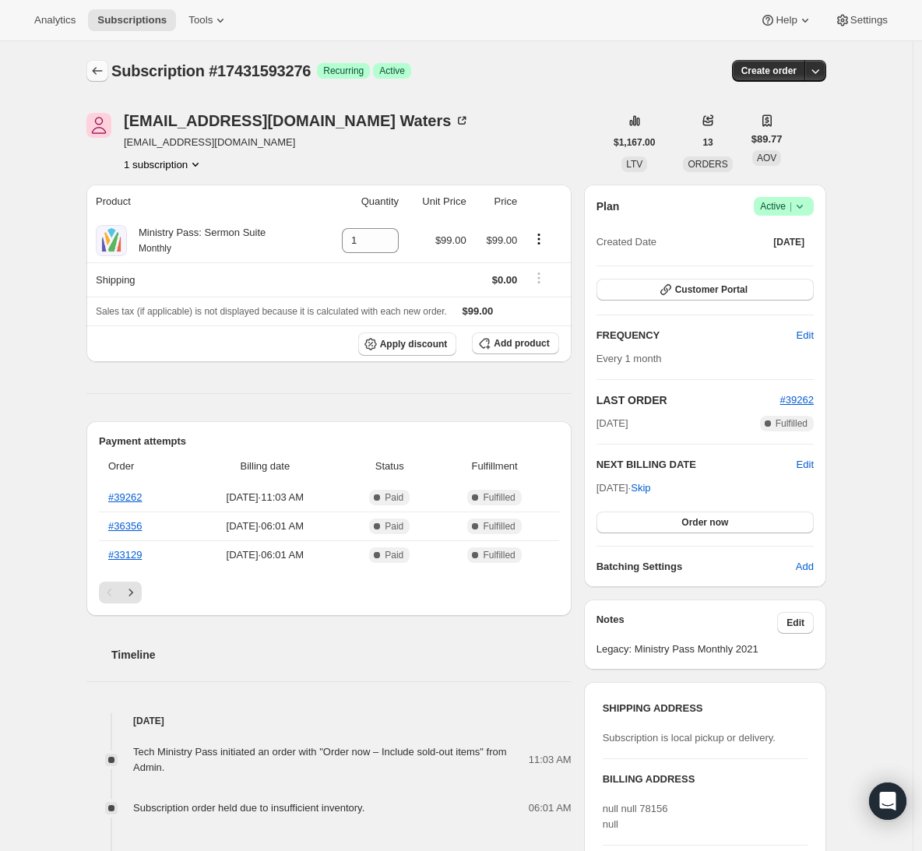
click at [98, 68] on icon "Subscriptions" at bounding box center [98, 71] width 16 height 16
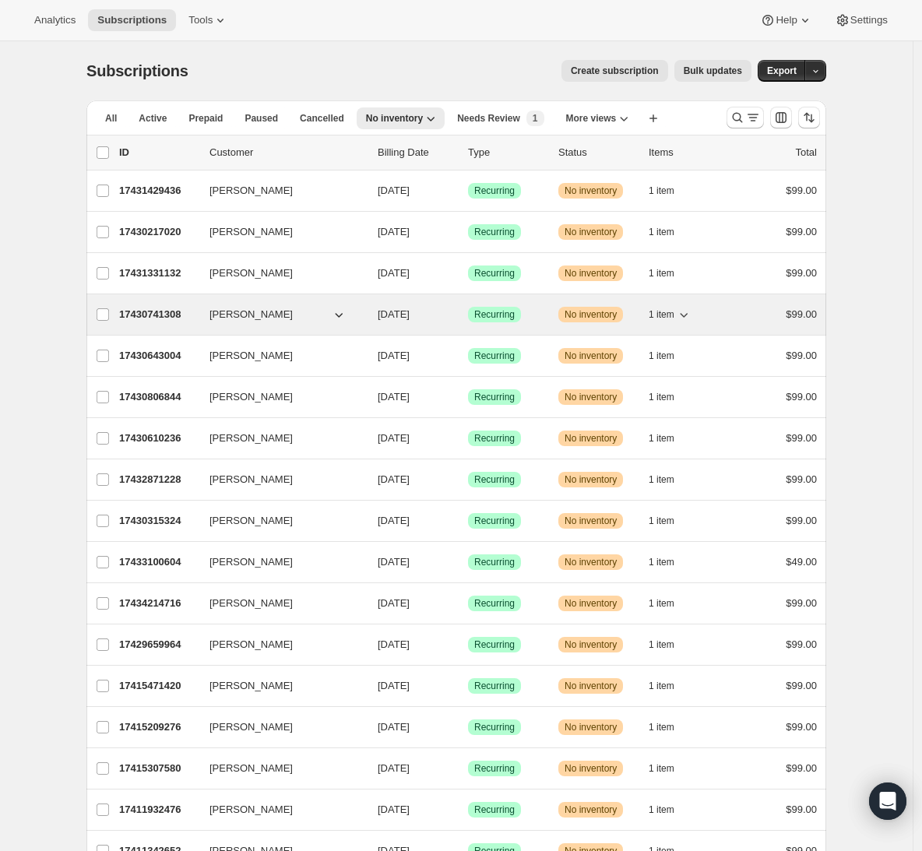
click at [687, 314] on icon "button" at bounding box center [684, 315] width 16 height 16
click at [687, 311] on icon "button" at bounding box center [684, 315] width 16 height 16
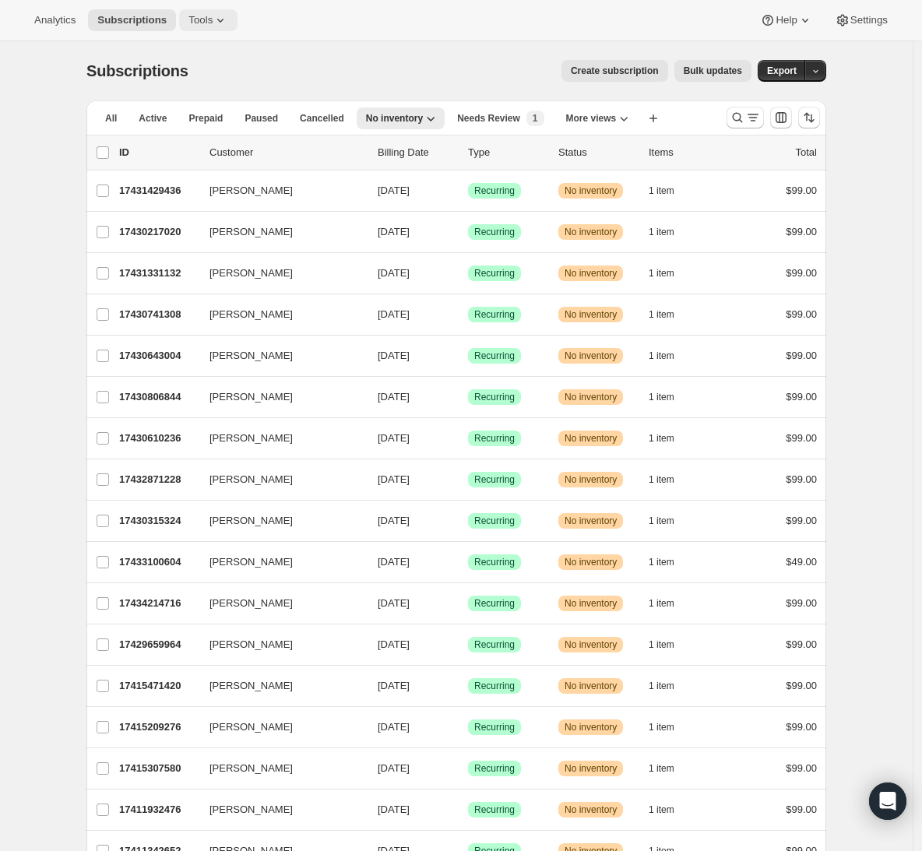
click at [237, 28] on button "Tools" at bounding box center [208, 20] width 58 height 22
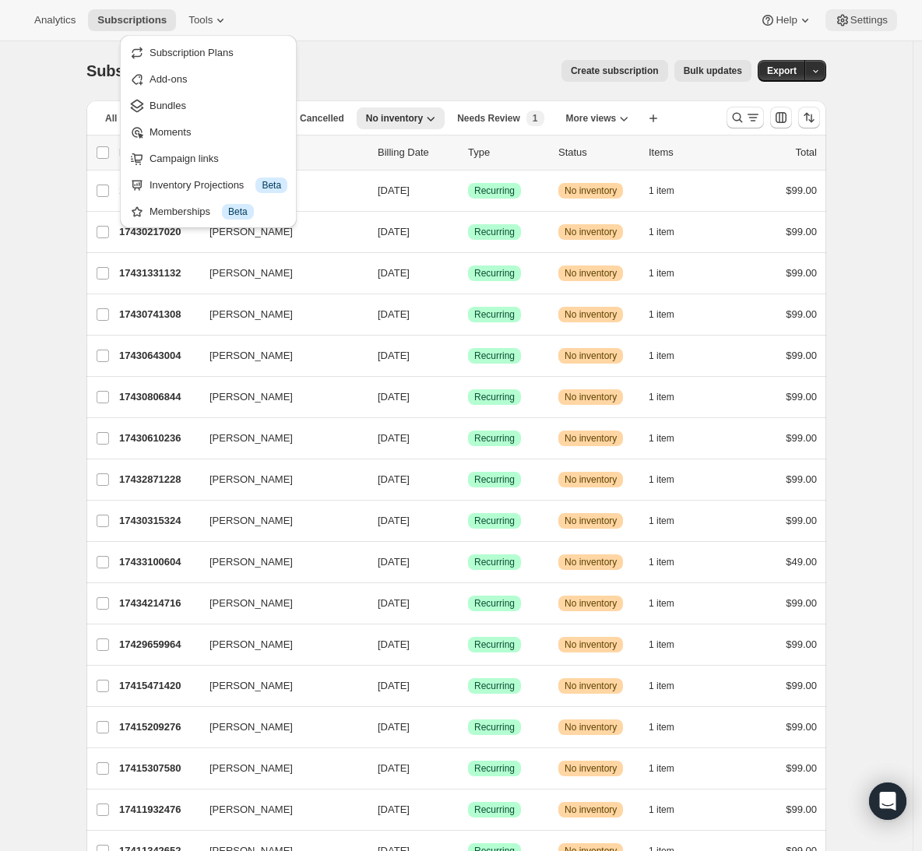
click at [842, 15] on icon at bounding box center [843, 20] width 16 height 16
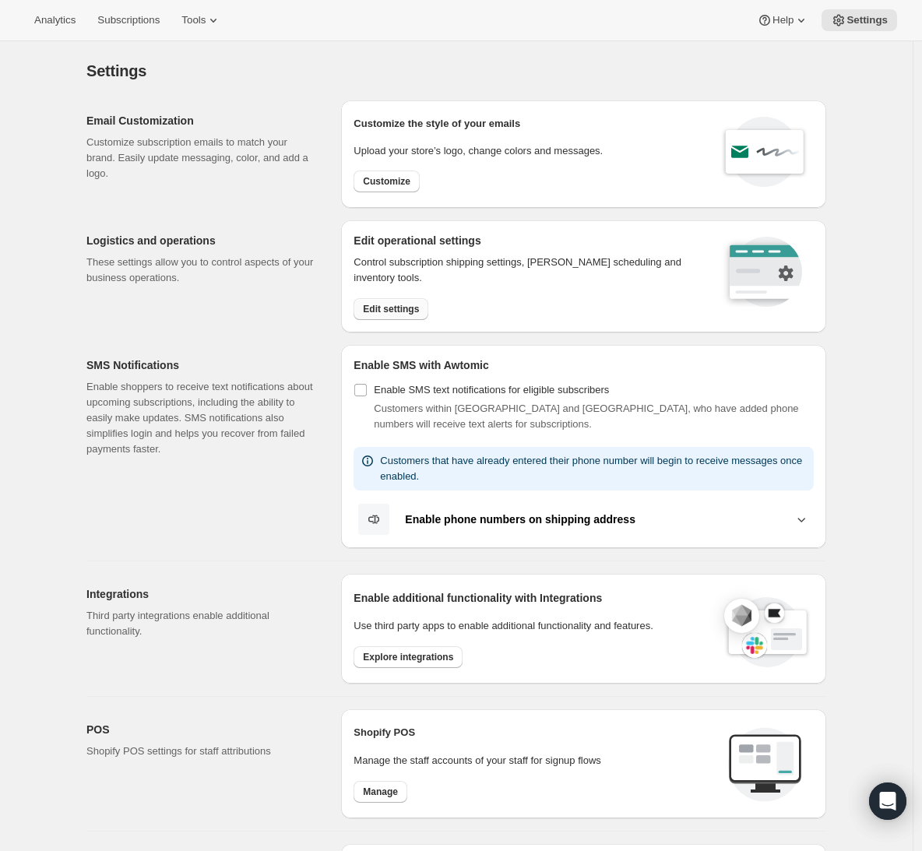
click at [413, 304] on span "Edit settings" at bounding box center [391, 309] width 56 height 12
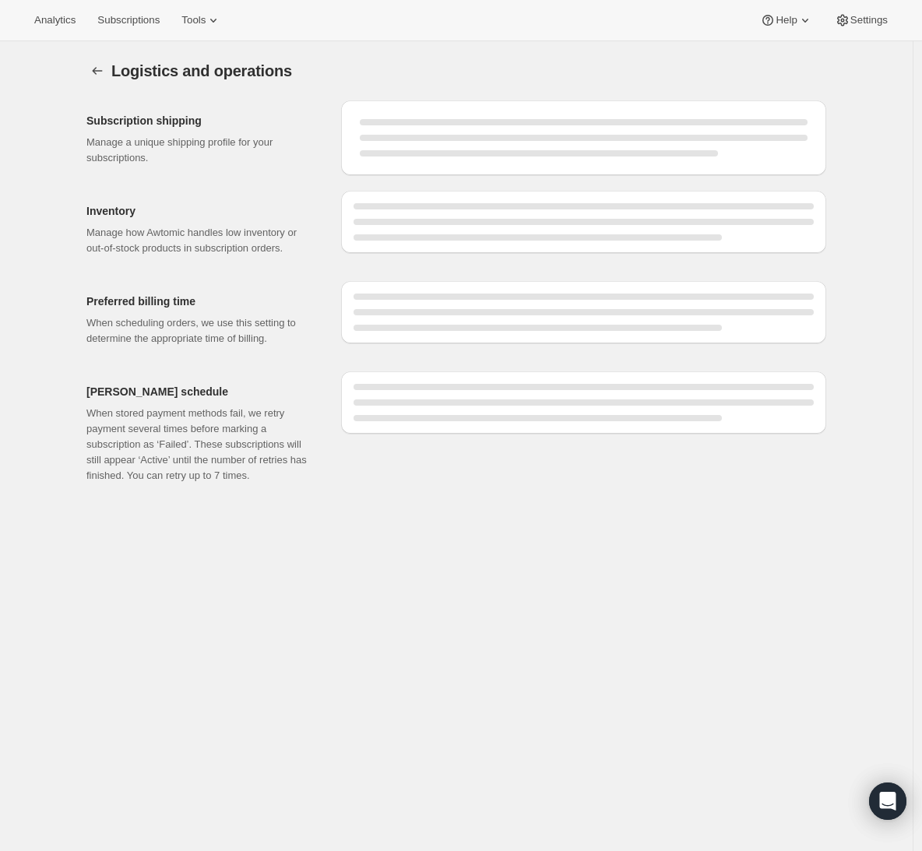
select select "DAY"
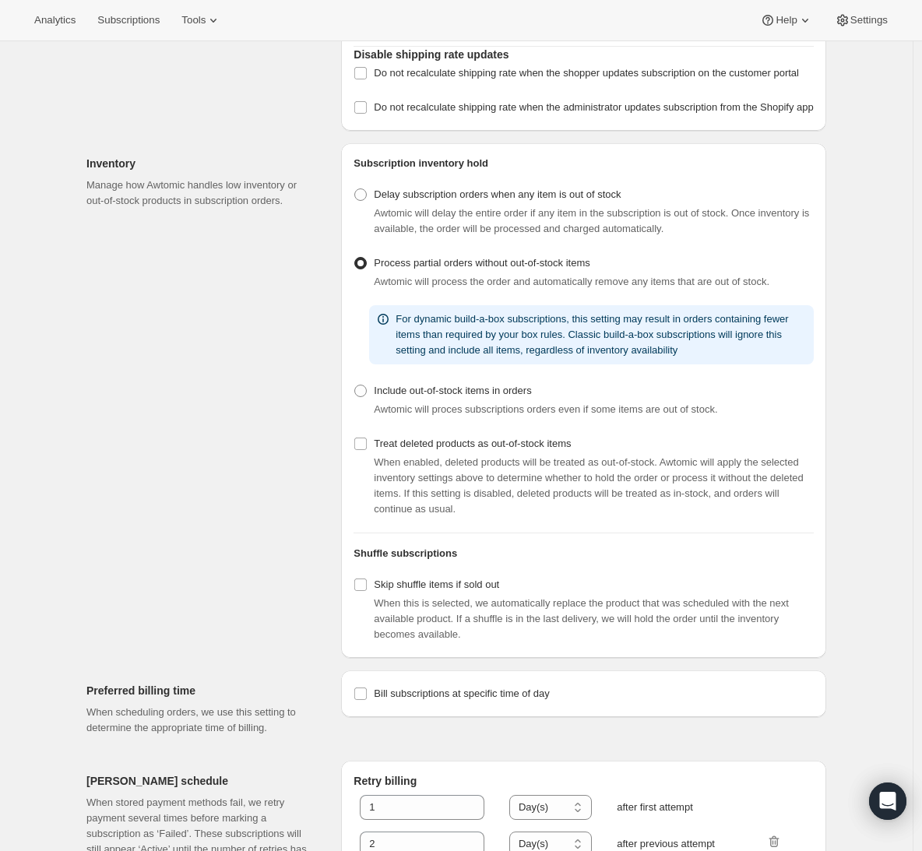
scroll to position [241, 0]
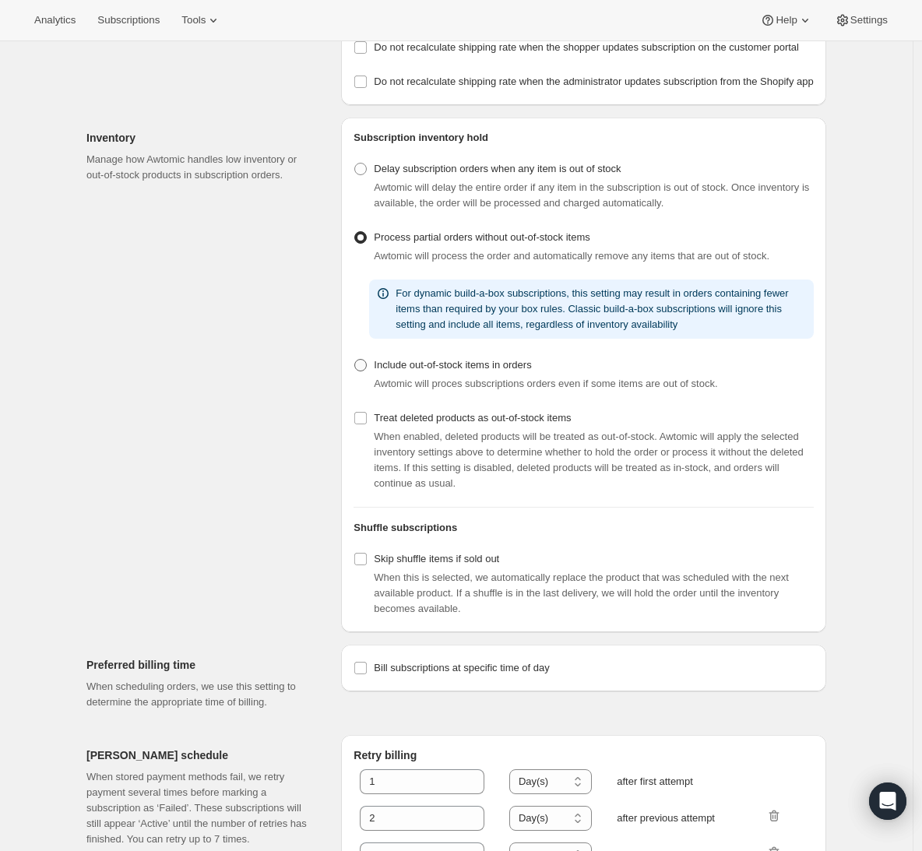
click at [432, 371] on span "Include out-of-stock items in orders" at bounding box center [452, 365] width 157 height 12
click at [355, 360] on input "Include out-of-stock items in orders" at bounding box center [354, 359] width 1 height 1
radio input "true"
drag, startPoint x: 749, startPoint y: 413, endPoint x: 369, endPoint y: 392, distance: 380.5
click at [369, 392] on div "Include out-of-stock items in orders Awtomic will proces subscriptions orders e…" at bounding box center [583, 372] width 460 height 37
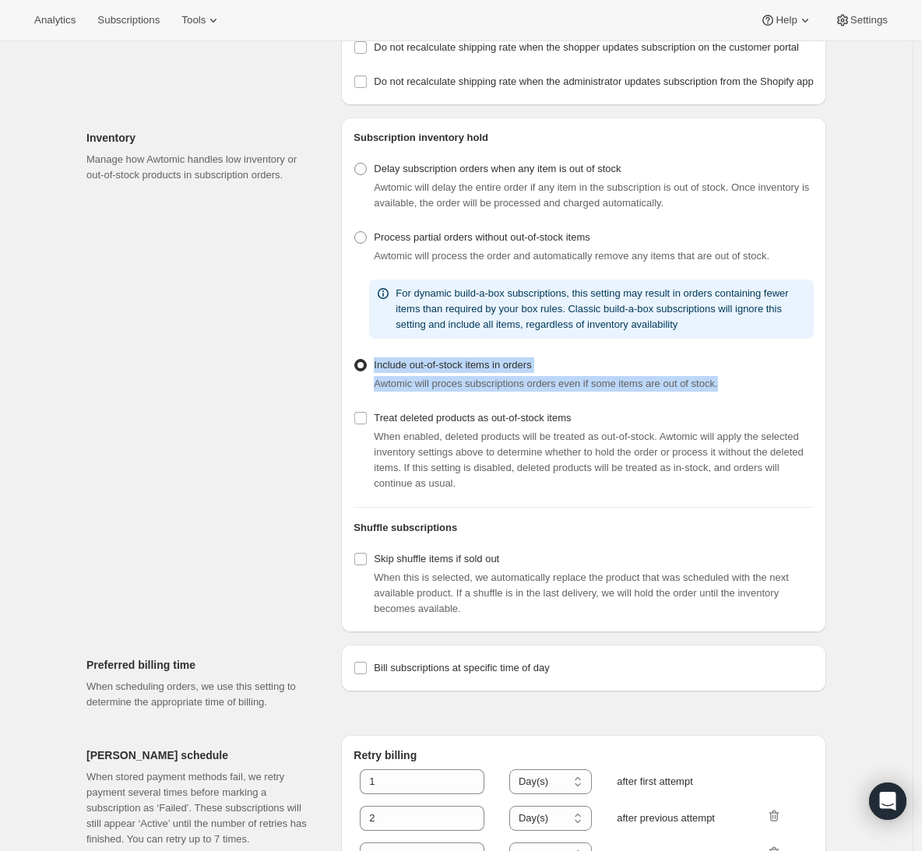
copy div "Include out-of-stock items in orders Awtomic will proces subscriptions orders e…"
drag, startPoint x: 241, startPoint y: 444, endPoint x: 260, endPoint y: 438, distance: 20.2
click at [241, 444] on div "Inventory Manage how Awtomic handles low inventory or out-of-stock products in …" at bounding box center [207, 375] width 242 height 515
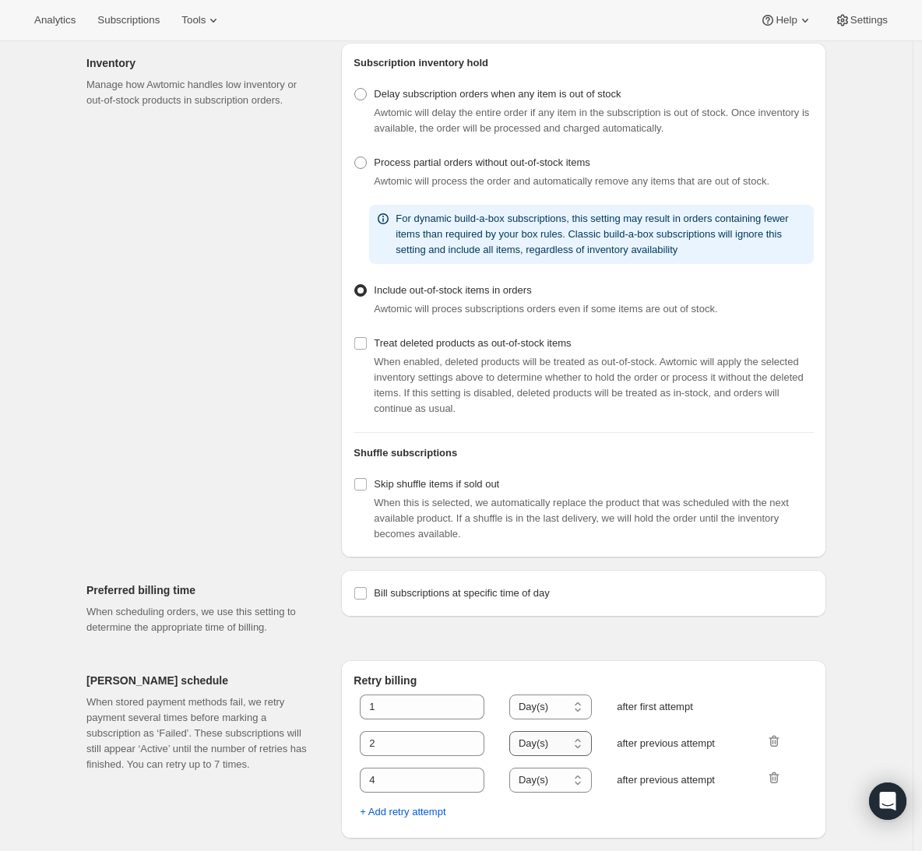
click at [584, 747] on select "Hour(s) Day(s)" at bounding box center [550, 743] width 83 height 25
drag, startPoint x: 388, startPoint y: 747, endPoint x: 346, endPoint y: 747, distance: 41.3
click at [346, 747] on div "Retry billing 1 Hour(s) Day(s) Day(s) after first attempt 2 Hour(s) Day(s) Day(…" at bounding box center [583, 749] width 485 height 178
type input "1"
click at [417, 784] on input "4" at bounding box center [410, 780] width 101 height 25
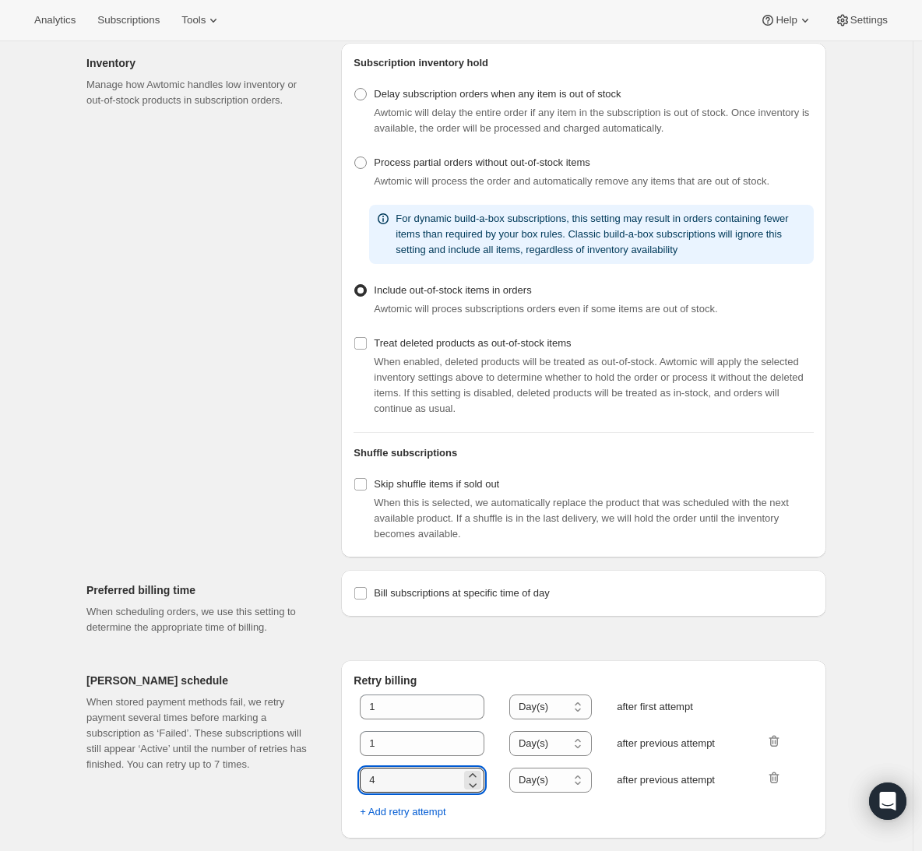
drag, startPoint x: 409, startPoint y: 787, endPoint x: 292, endPoint y: 778, distance: 117.2
click at [292, 778] on div "Dunning schedule When stored payment methods fail, we retry payment several tim…" at bounding box center [450, 743] width 752 height 191
type input "1"
click at [266, 767] on p "When stored payment methods fail, we retry payment several times before marking…" at bounding box center [201, 733] width 230 height 78
click at [346, 748] on div "Retry billing 1 Hour(s) Day(s) Day(s) after first attempt 1 Hour(s) Day(s) Day(…" at bounding box center [583, 749] width 485 height 178
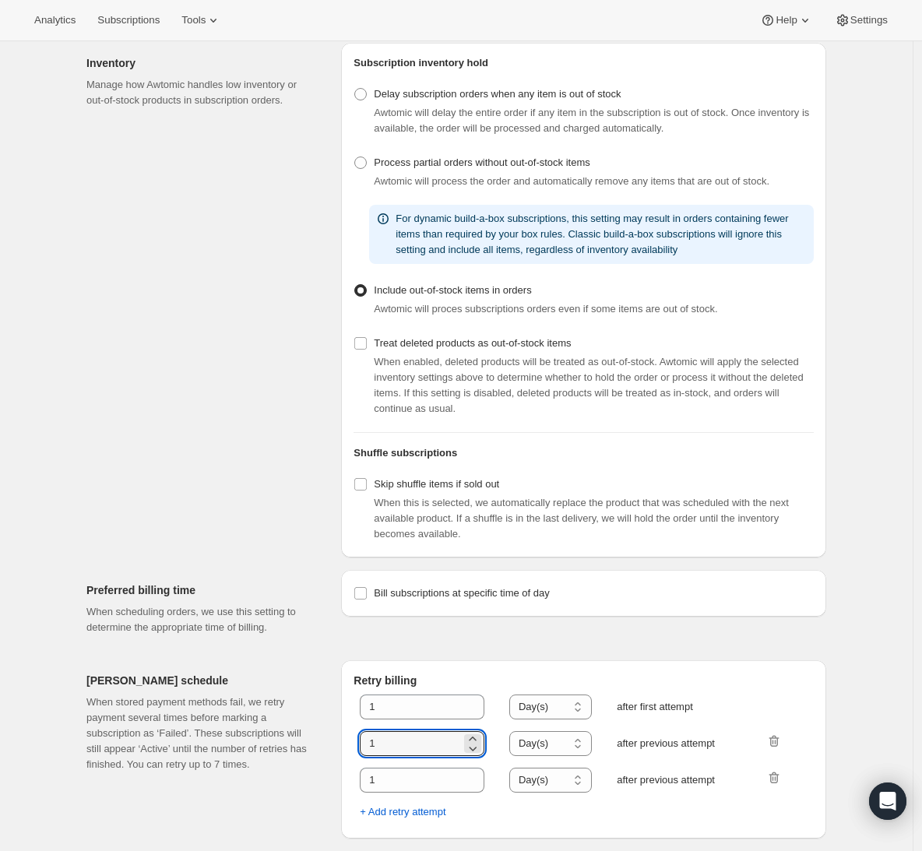
drag, startPoint x: 407, startPoint y: 747, endPoint x: 251, endPoint y: 729, distance: 157.5
click at [251, 729] on div "Dunning schedule When stored payment methods fail, we retry payment several tim…" at bounding box center [450, 743] width 752 height 191
type input "2"
click at [301, 771] on div "Dunning schedule When stored payment methods fail, we retry payment several tim…" at bounding box center [450, 743] width 752 height 191
type input "4"
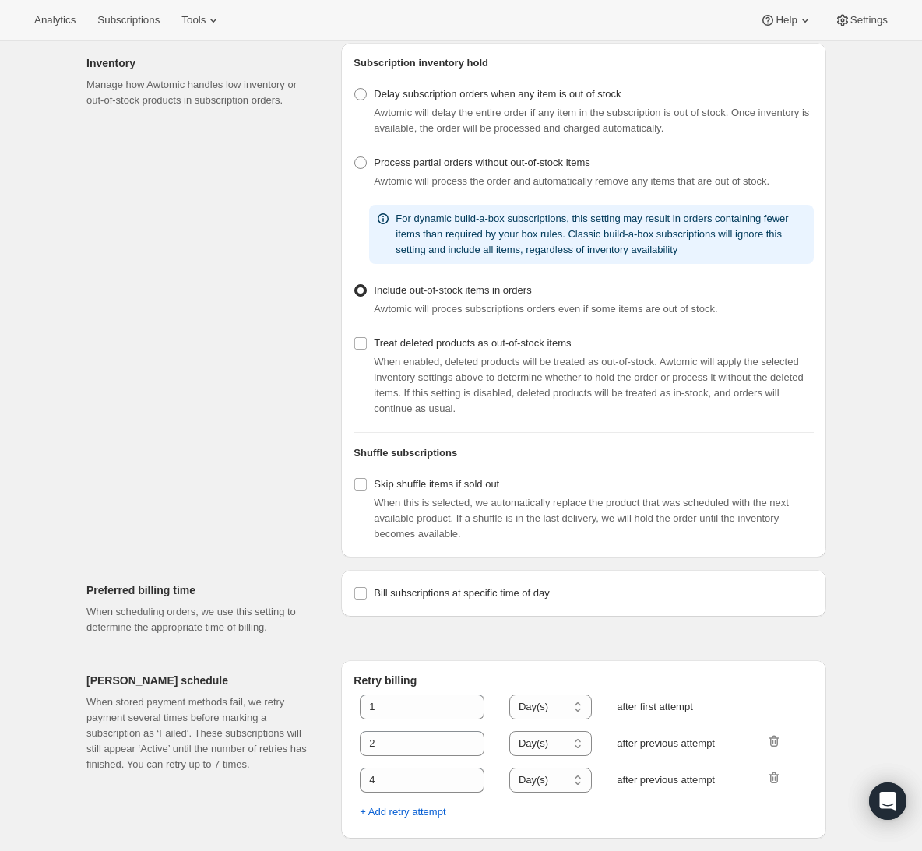
click at [250, 764] on p "When stored payment methods fail, we retry payment several times before marking…" at bounding box center [201, 733] width 230 height 78
drag, startPoint x: 90, startPoint y: 700, endPoint x: 243, endPoint y: 721, distance: 154.8
click at [243, 721] on p "When stored payment methods fail, we retry payment several times before marking…" at bounding box center [201, 733] width 230 height 78
click at [251, 725] on p "When stored payment methods fail, we retry payment several times before marking…" at bounding box center [201, 733] width 230 height 78
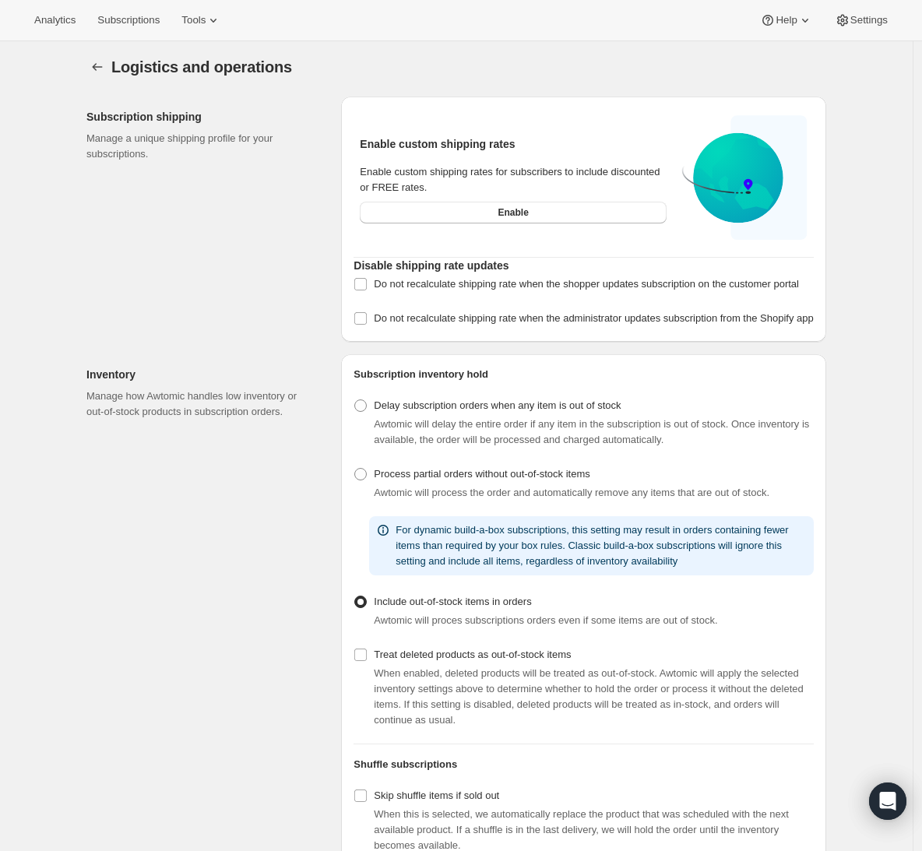
scroll to position [0, 0]
